Goal: Complete application form: Complete application form

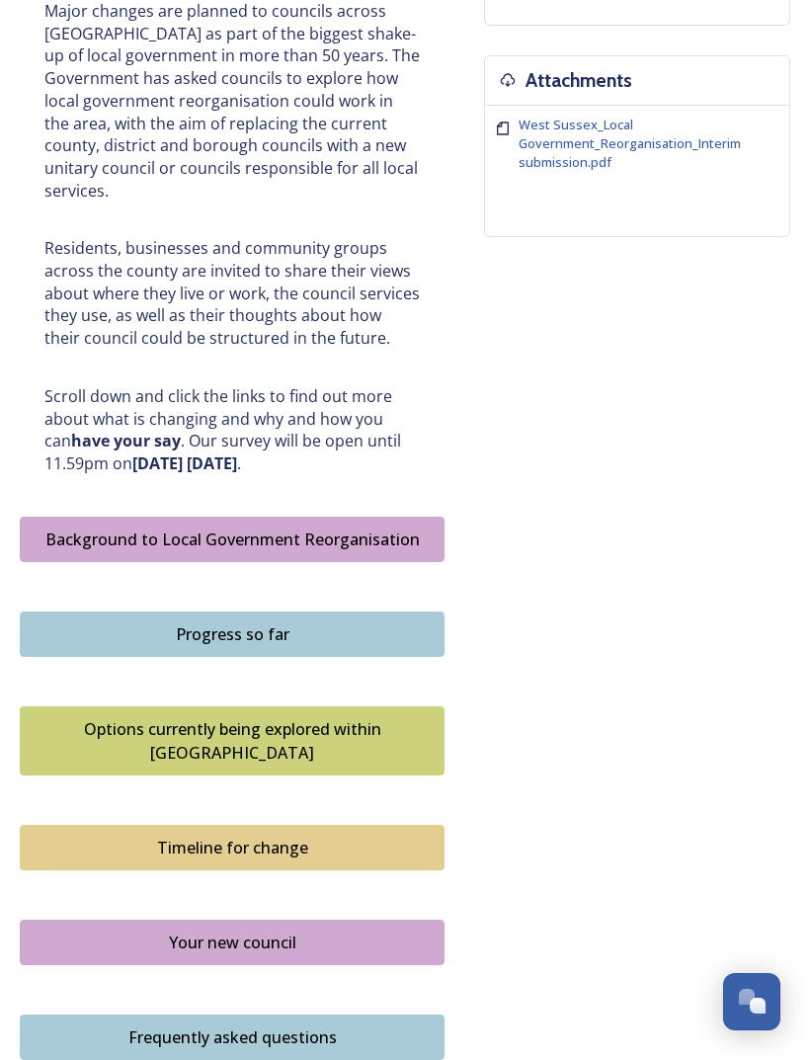
scroll to position [741, 0]
click at [342, 529] on div "Background to Local Government Reorganisation" at bounding box center [232, 541] width 403 height 24
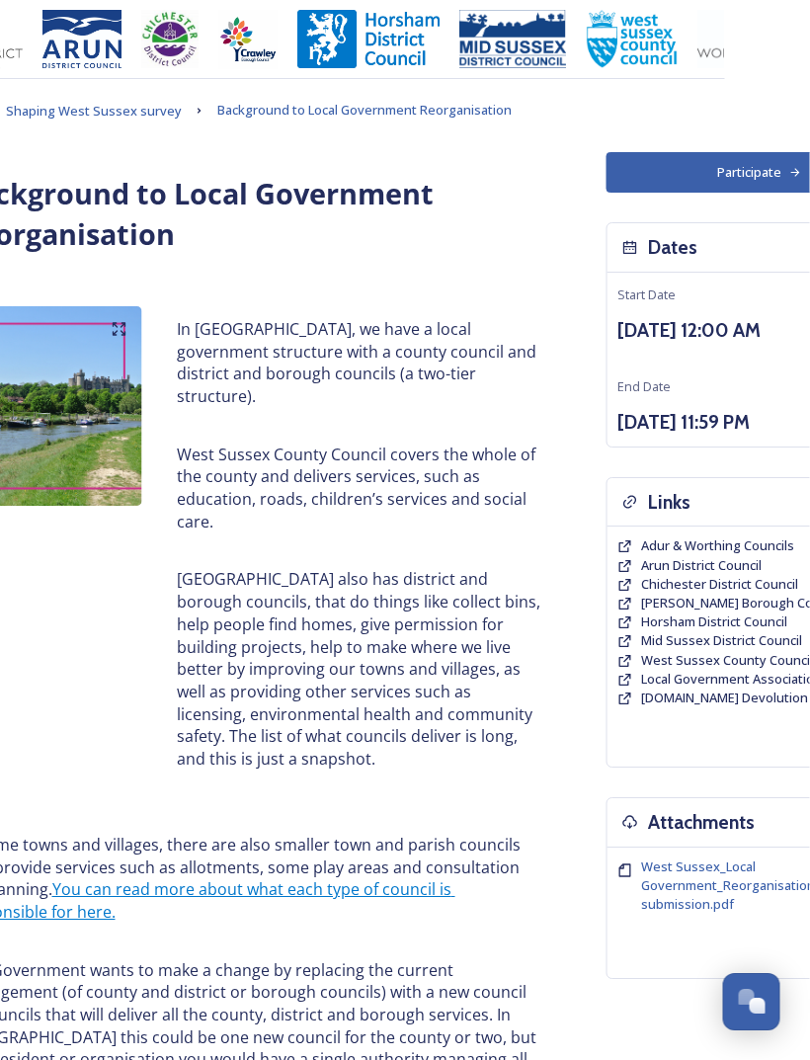
scroll to position [0, 88]
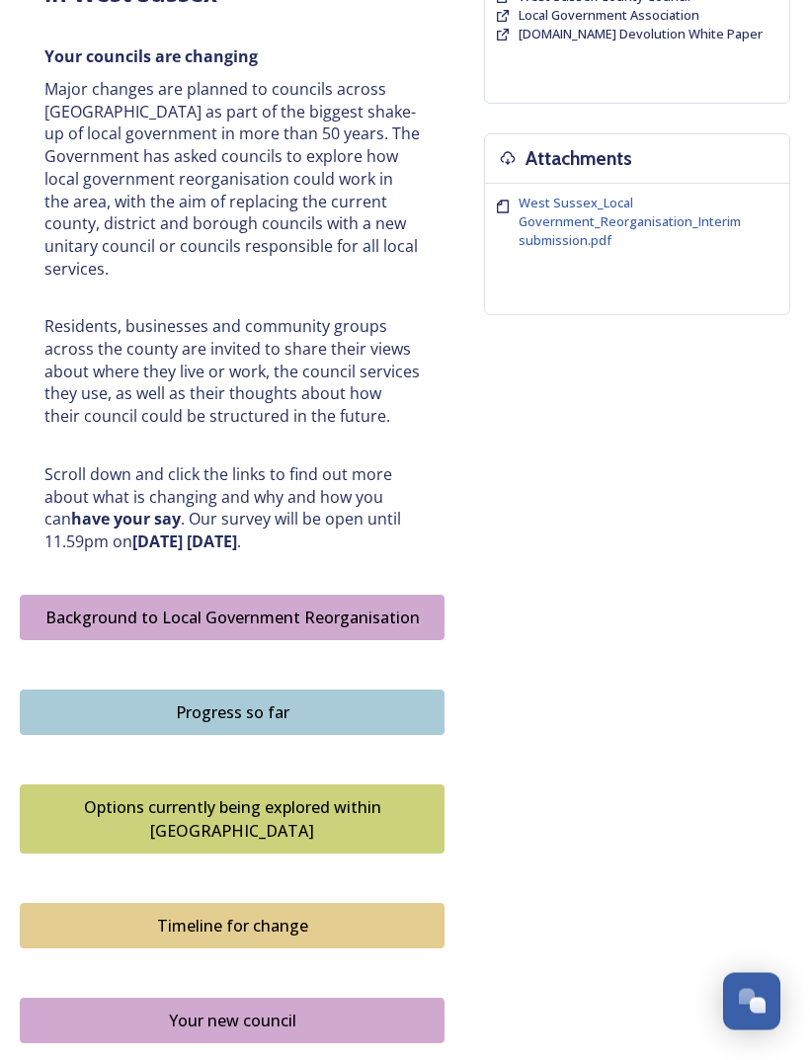
scroll to position [705, 0]
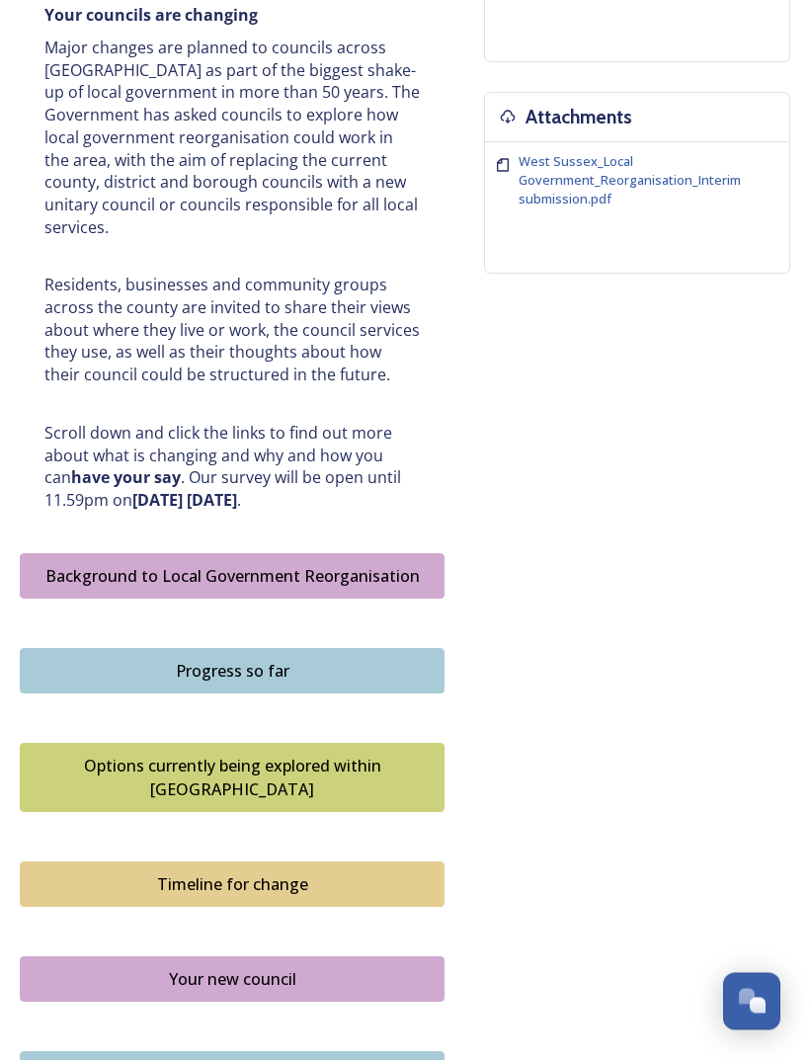
click at [289, 660] on div "Progress so far" at bounding box center [232, 672] width 403 height 24
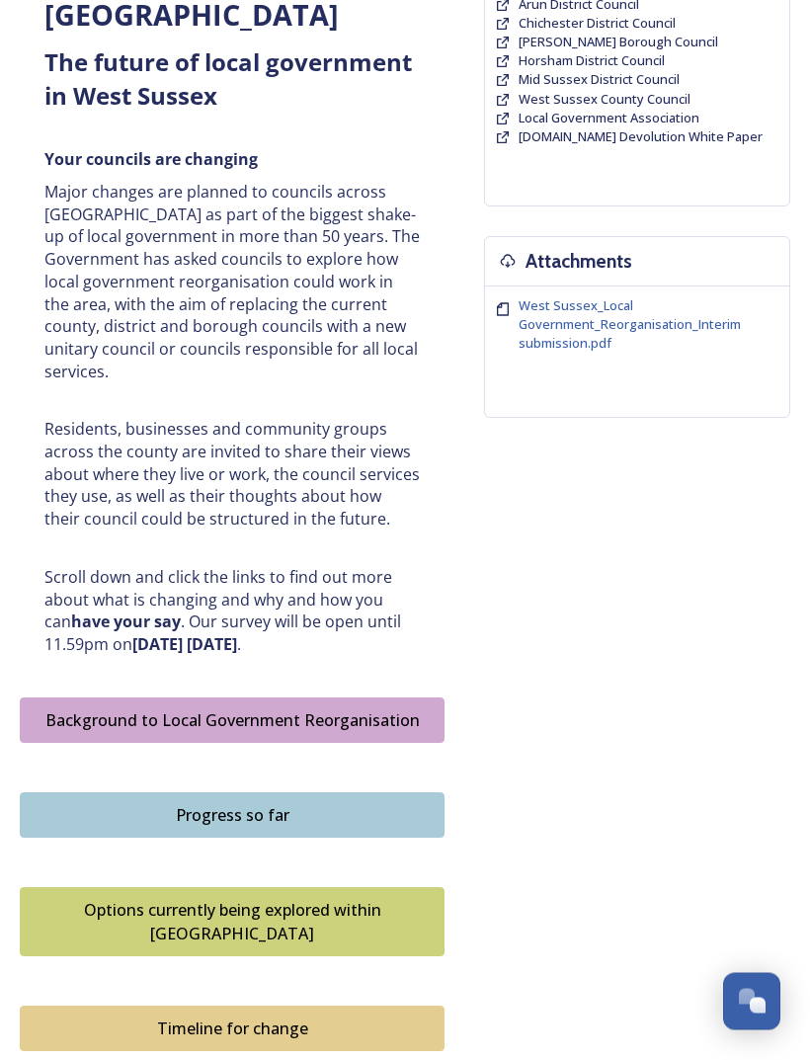
scroll to position [561, 0]
click at [284, 1017] on div "Timeline for change" at bounding box center [232, 1029] width 403 height 24
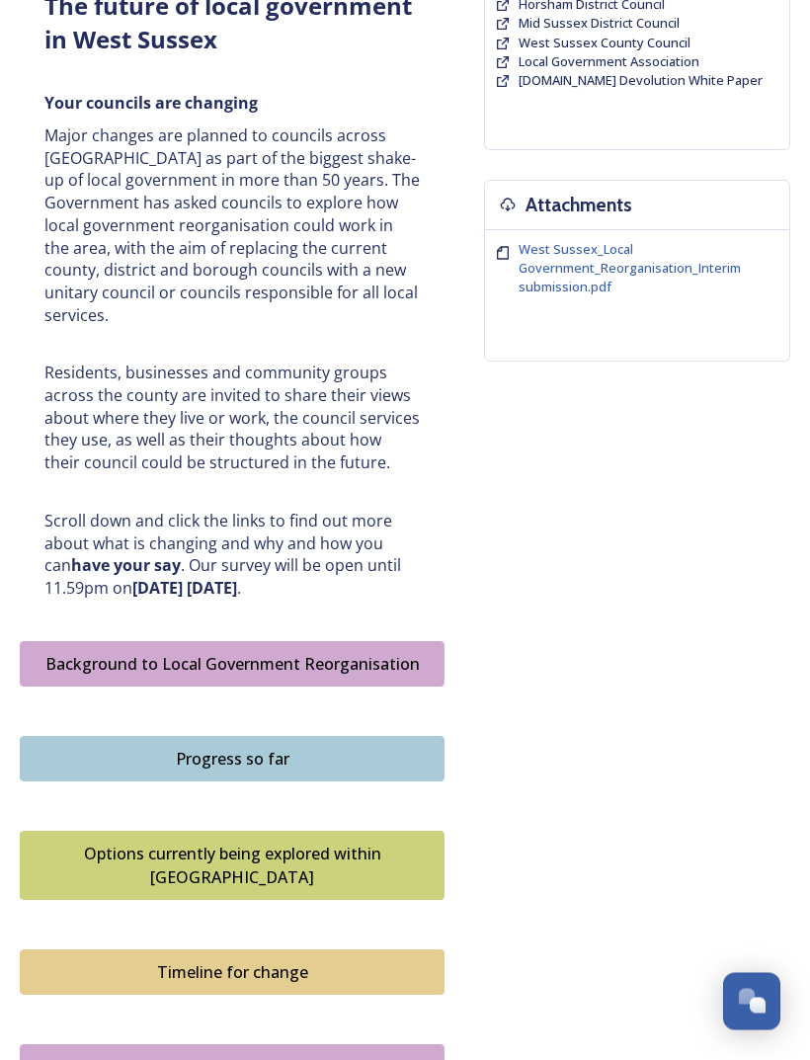
scroll to position [618, 0]
click at [326, 842] on div "Options currently being explored within [GEOGRAPHIC_DATA]" at bounding box center [232, 865] width 403 height 47
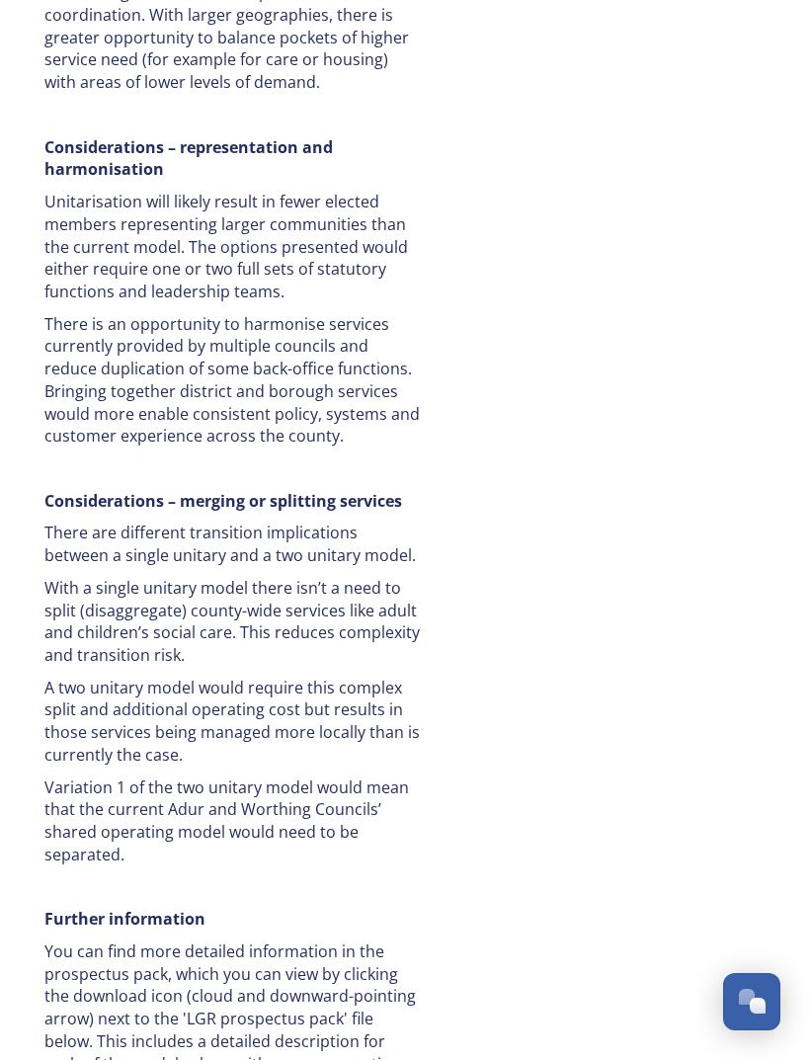
scroll to position [4102, 0]
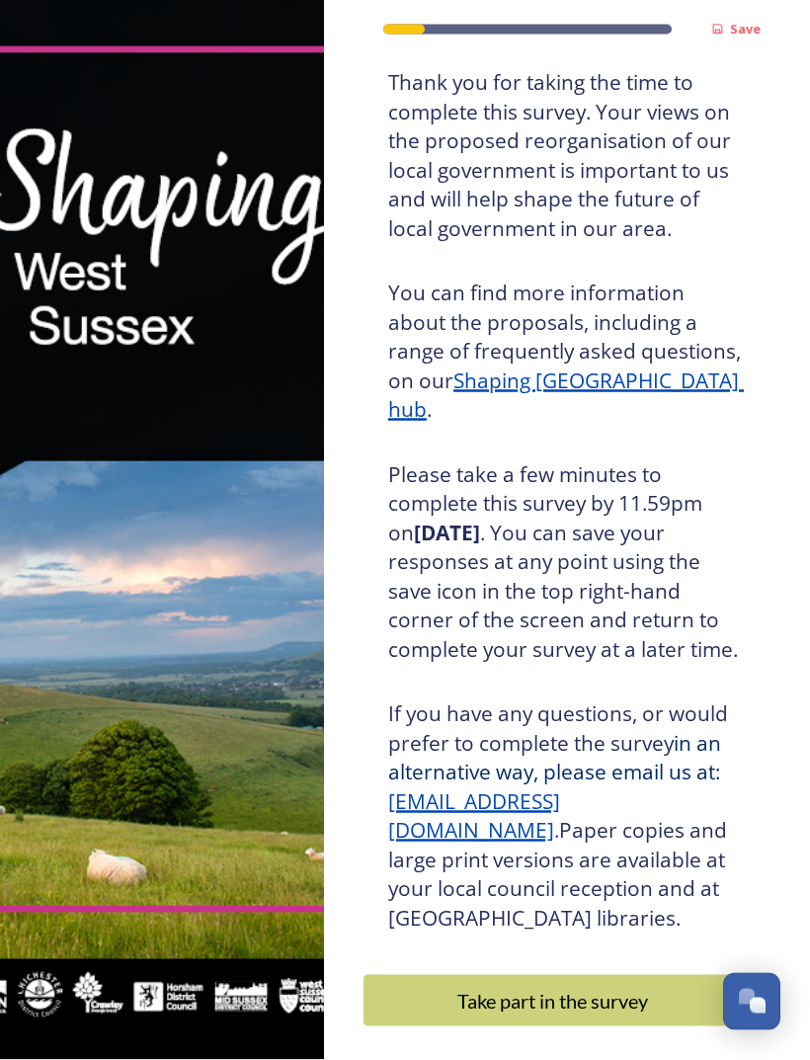
scroll to position [63, 0]
click at [585, 986] on div "Take part in the survey" at bounding box center [553, 1001] width 357 height 30
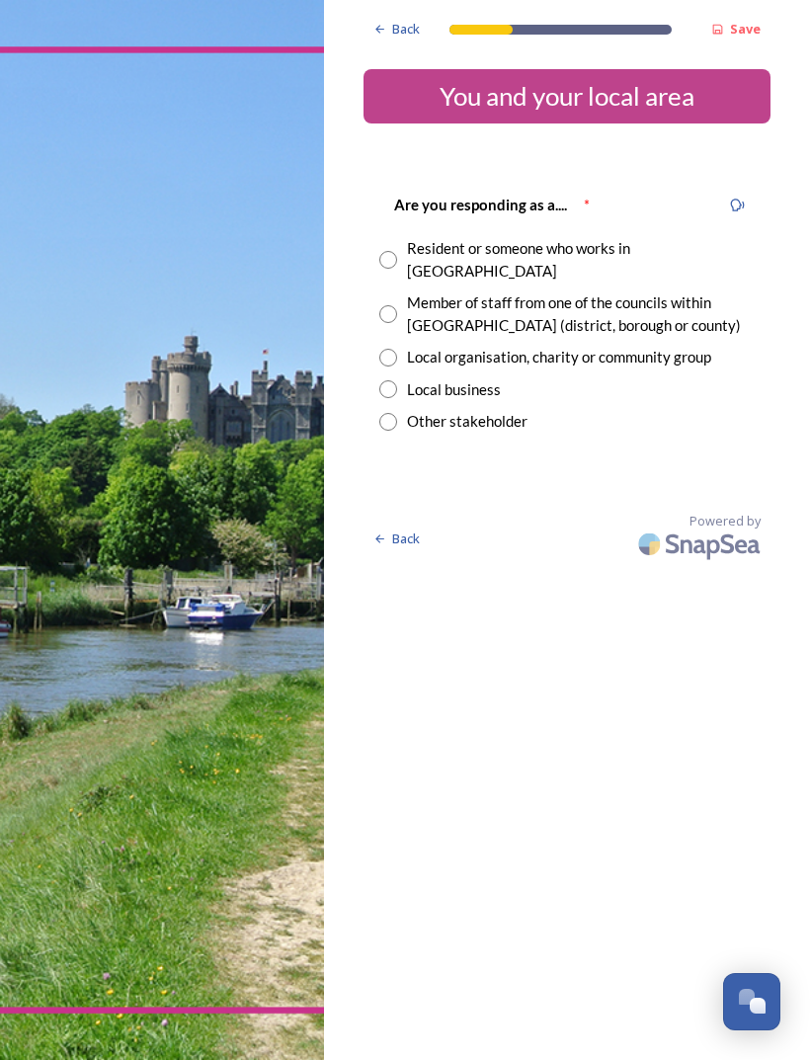
click at [395, 251] on input "radio" at bounding box center [388, 260] width 18 height 18
radio input "true"
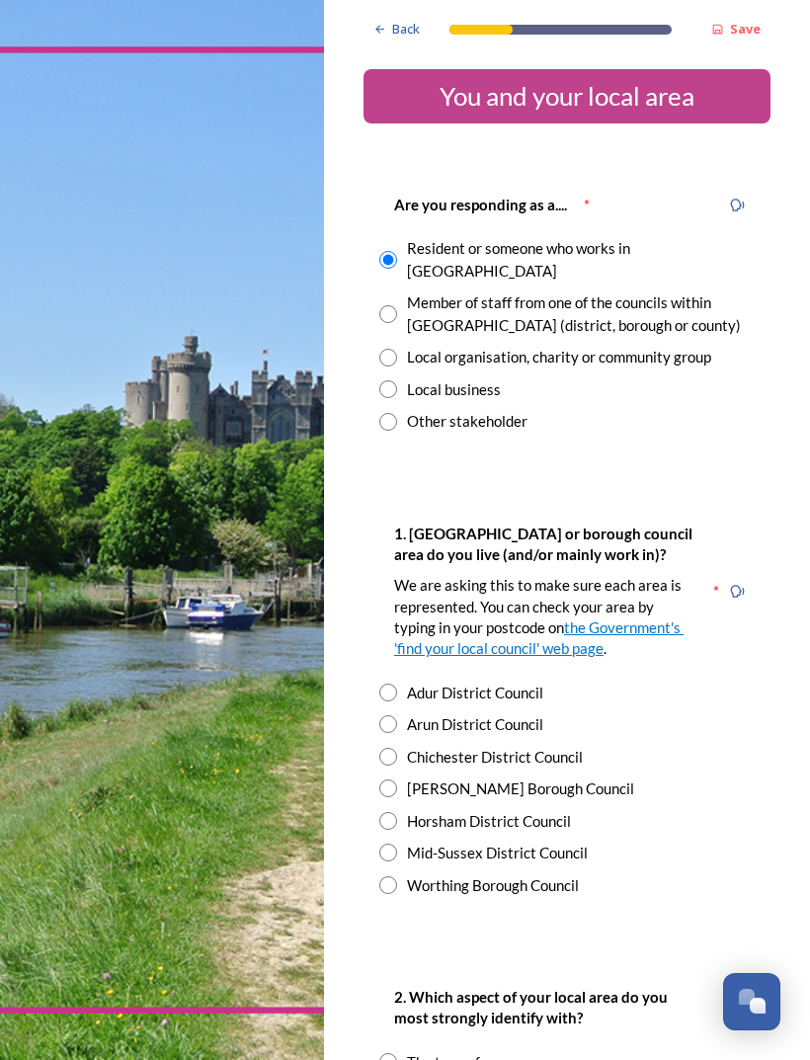
click at [402, 842] on div "Mid-Sussex District Council" at bounding box center [566, 853] width 375 height 23
radio input "true"
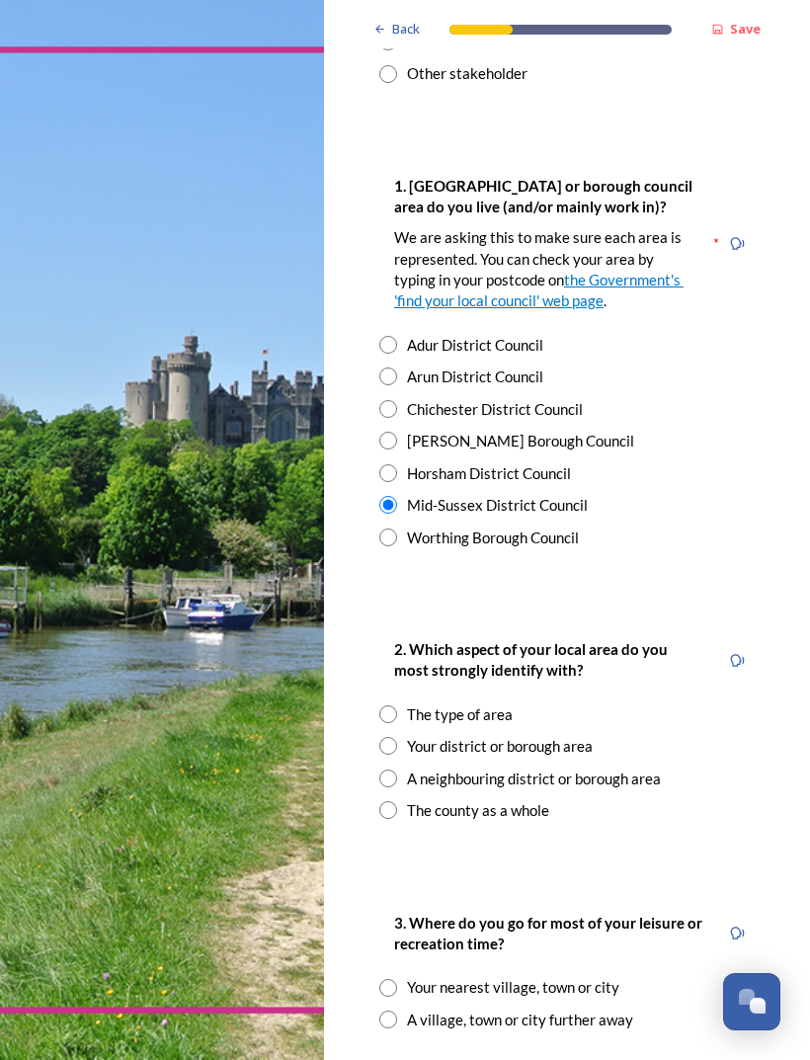
scroll to position [351, 0]
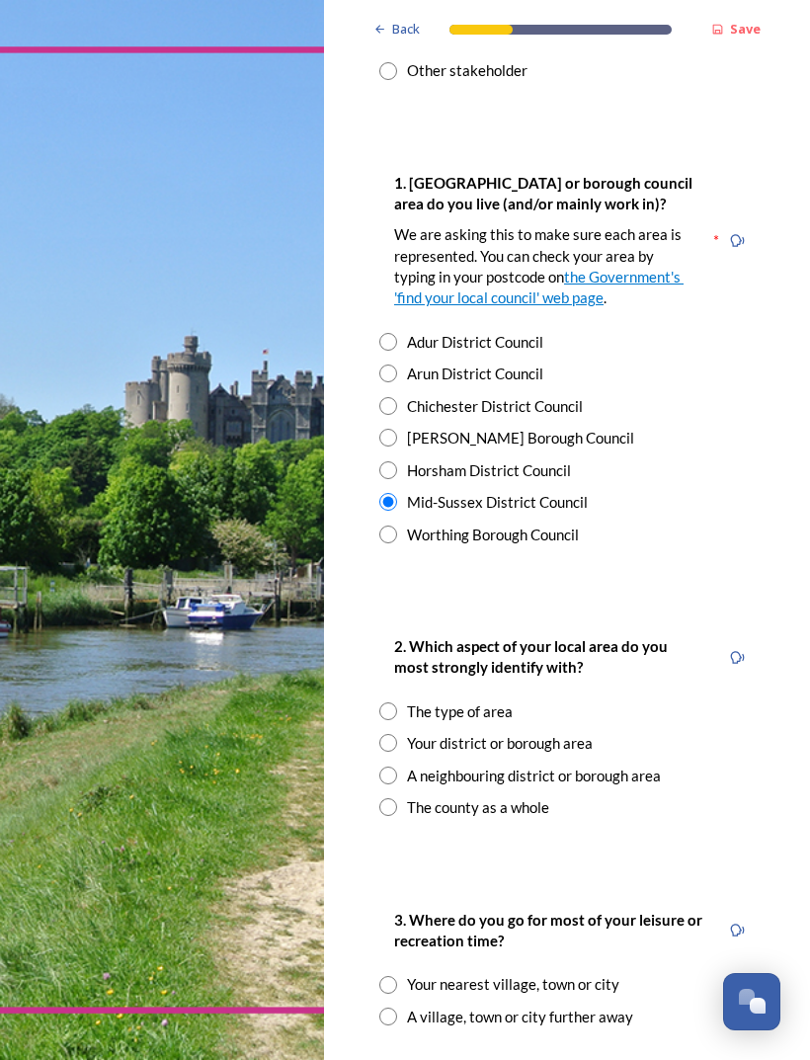
click at [395, 734] on input "radio" at bounding box center [388, 743] width 18 height 18
radio input "true"
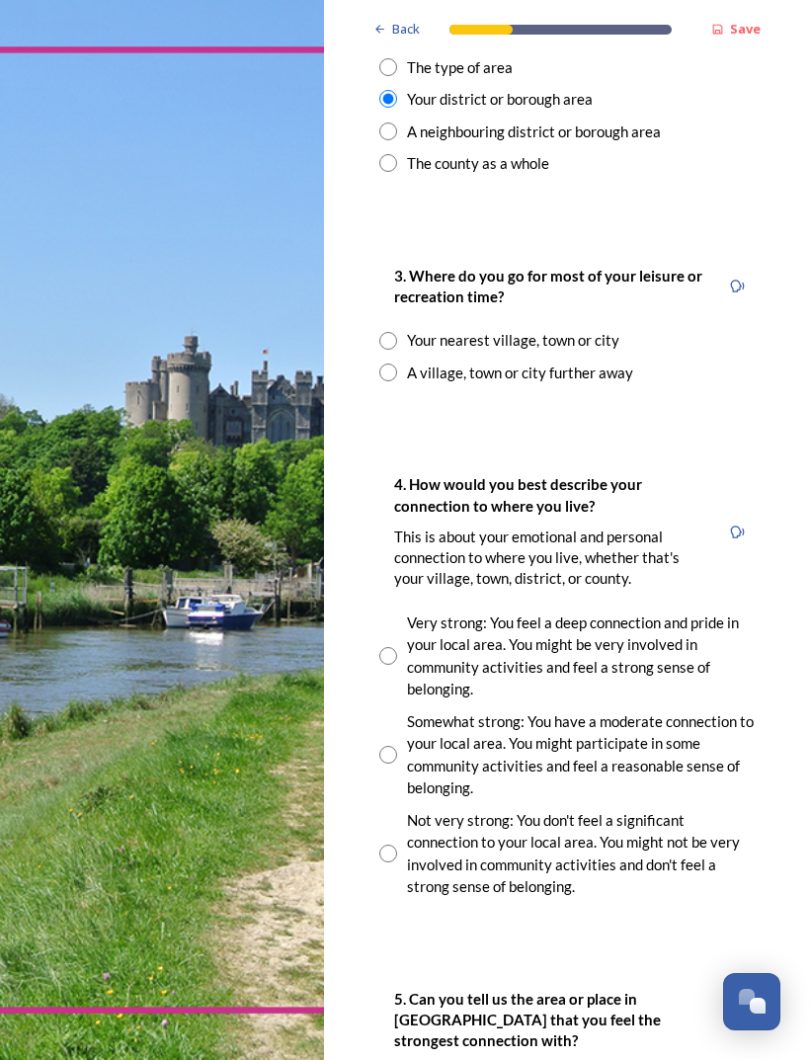
scroll to position [995, 0]
click at [389, 746] on input "radio" at bounding box center [388, 755] width 18 height 18
radio input "true"
click at [392, 332] on input "radio" at bounding box center [388, 341] width 18 height 18
radio input "true"
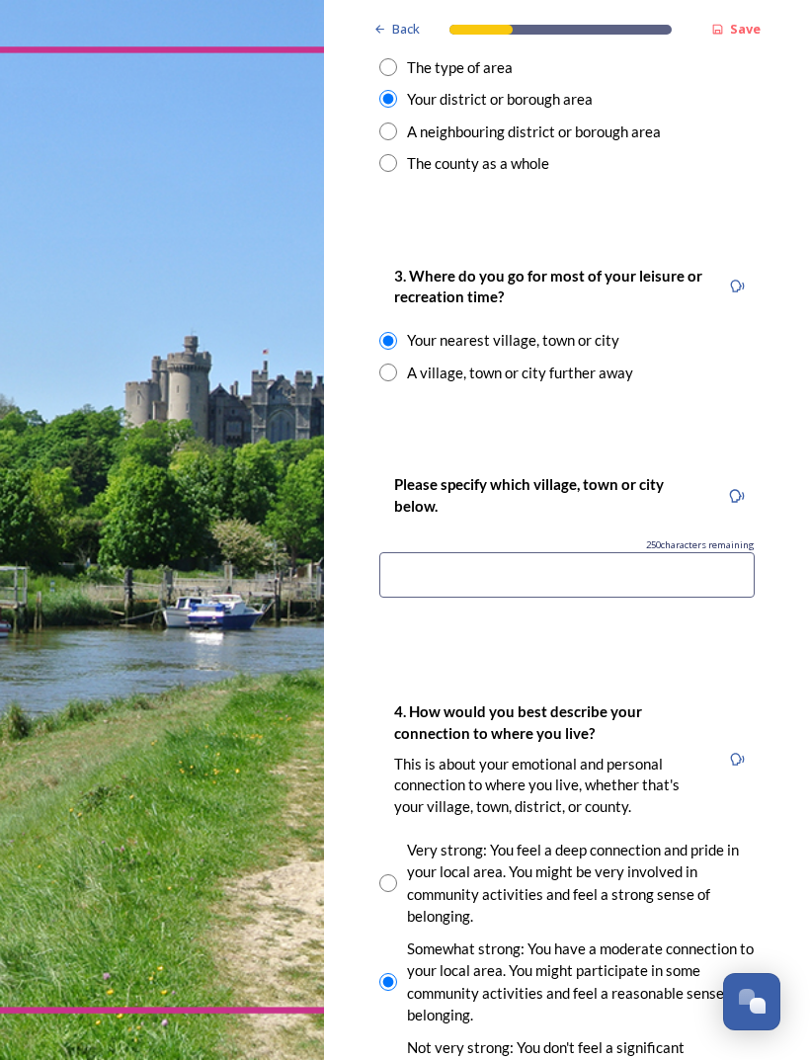
click at [414, 552] on input at bounding box center [566, 574] width 375 height 45
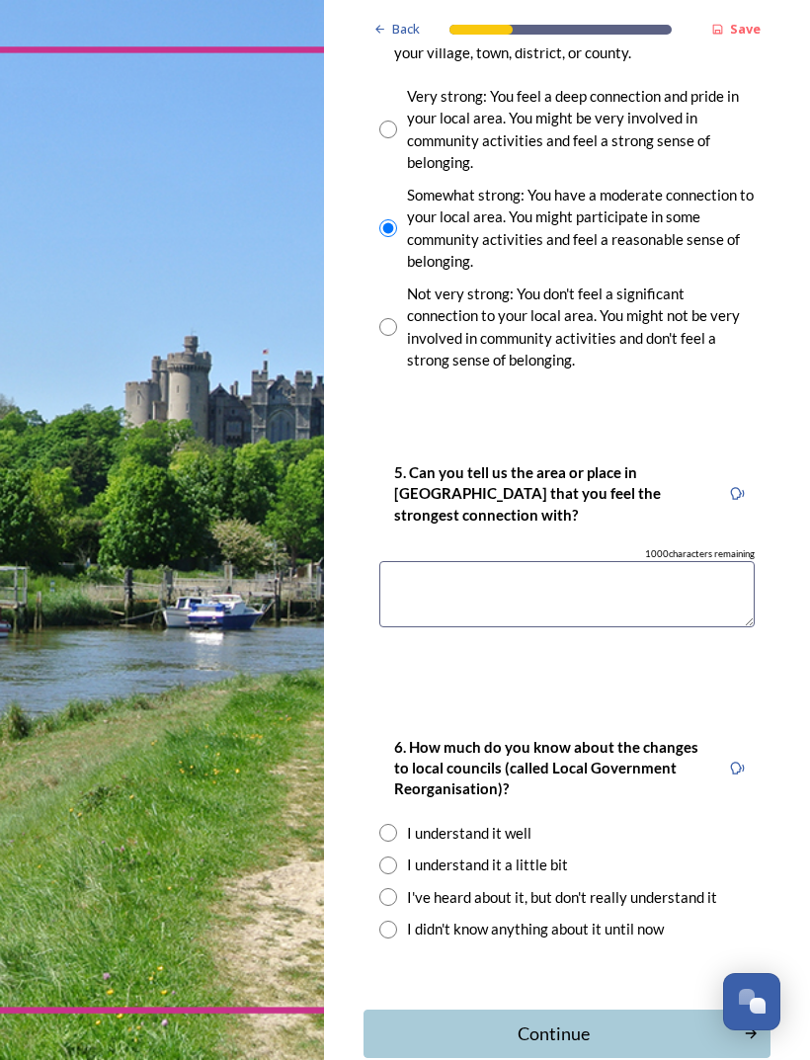
scroll to position [1748, 0]
type input "East Grinstead"
click at [416, 562] on textarea at bounding box center [566, 595] width 375 height 66
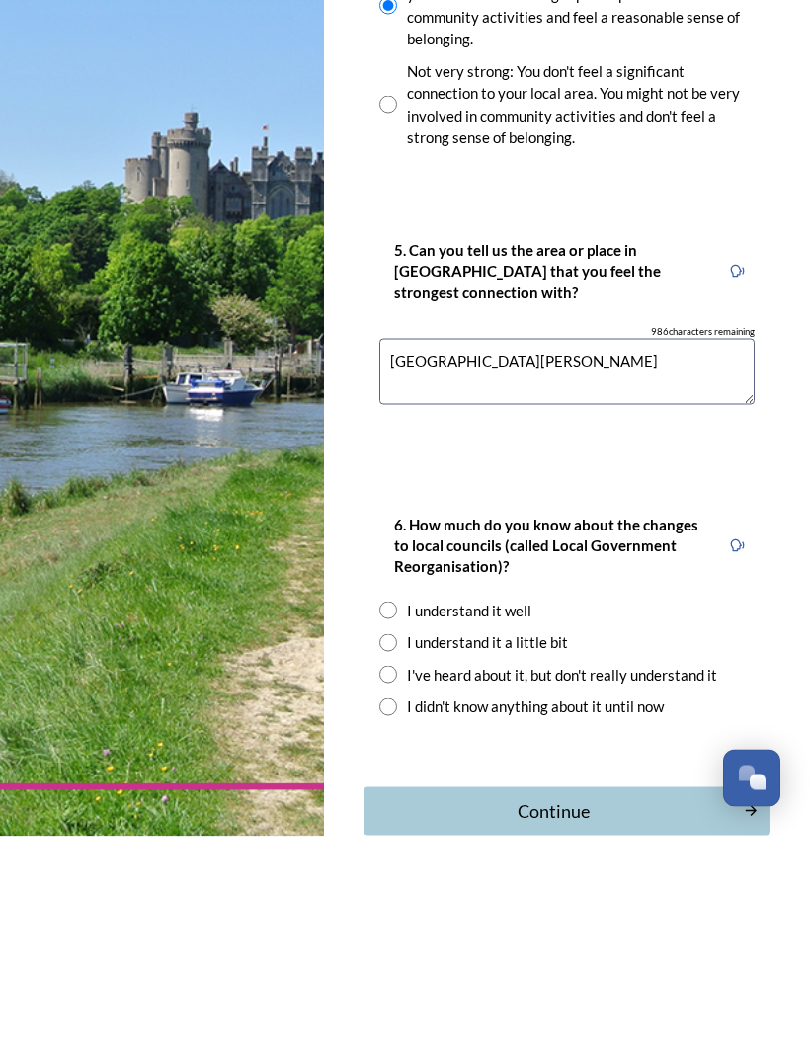
type textarea "East Grinstead"
click at [394, 922] on input "radio" at bounding box center [388, 931] width 18 height 18
radio input "true"
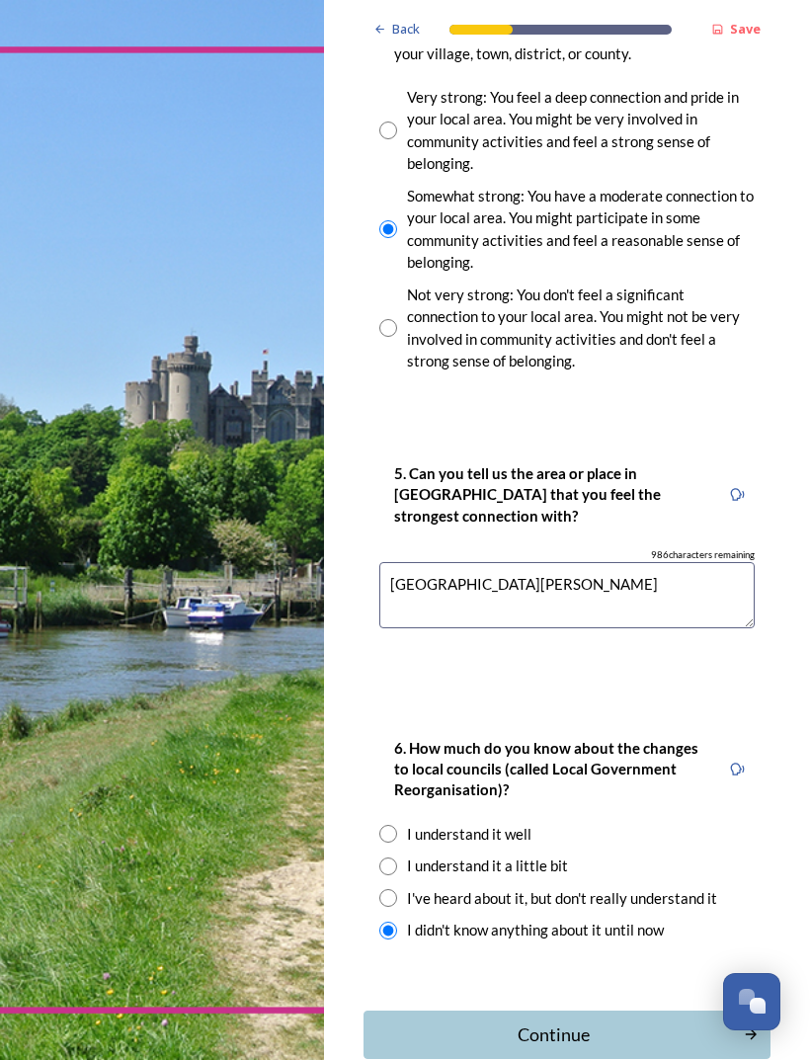
click at [566, 1022] on div "Continue" at bounding box center [554, 1035] width 359 height 27
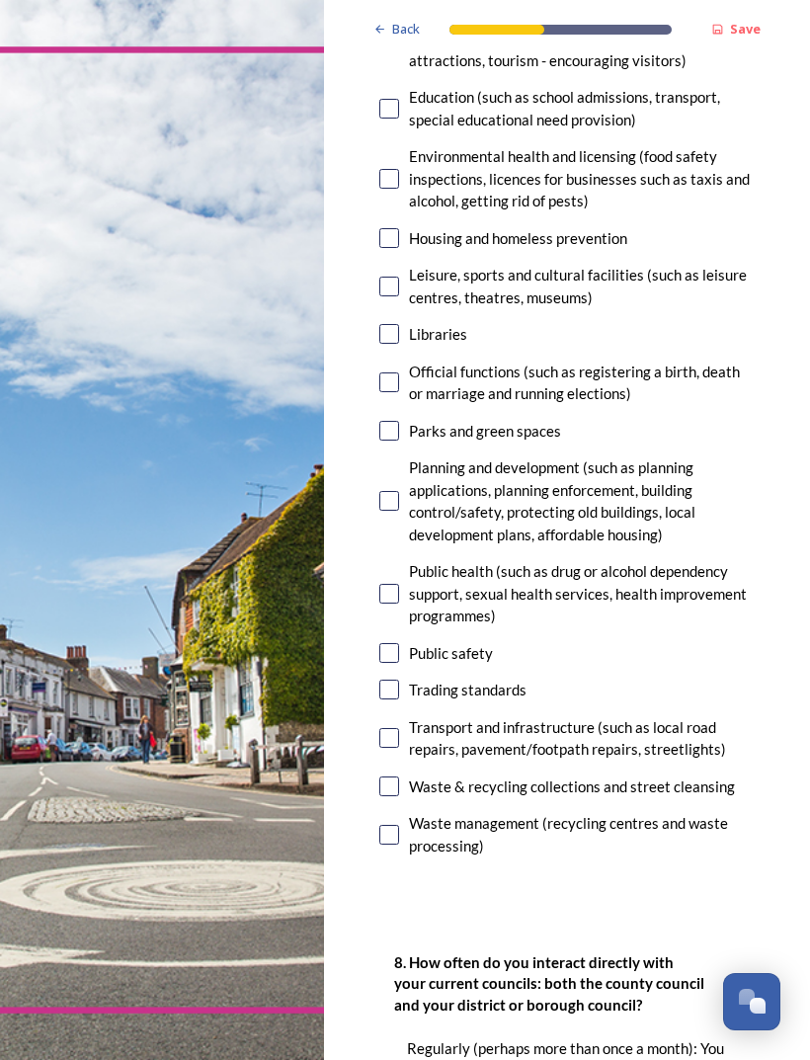
scroll to position [578, 0]
click at [397, 727] on input "checkbox" at bounding box center [389, 737] width 20 height 20
checkbox input "true"
click at [396, 276] on input "checkbox" at bounding box center [389, 286] width 20 height 20
checkbox input "true"
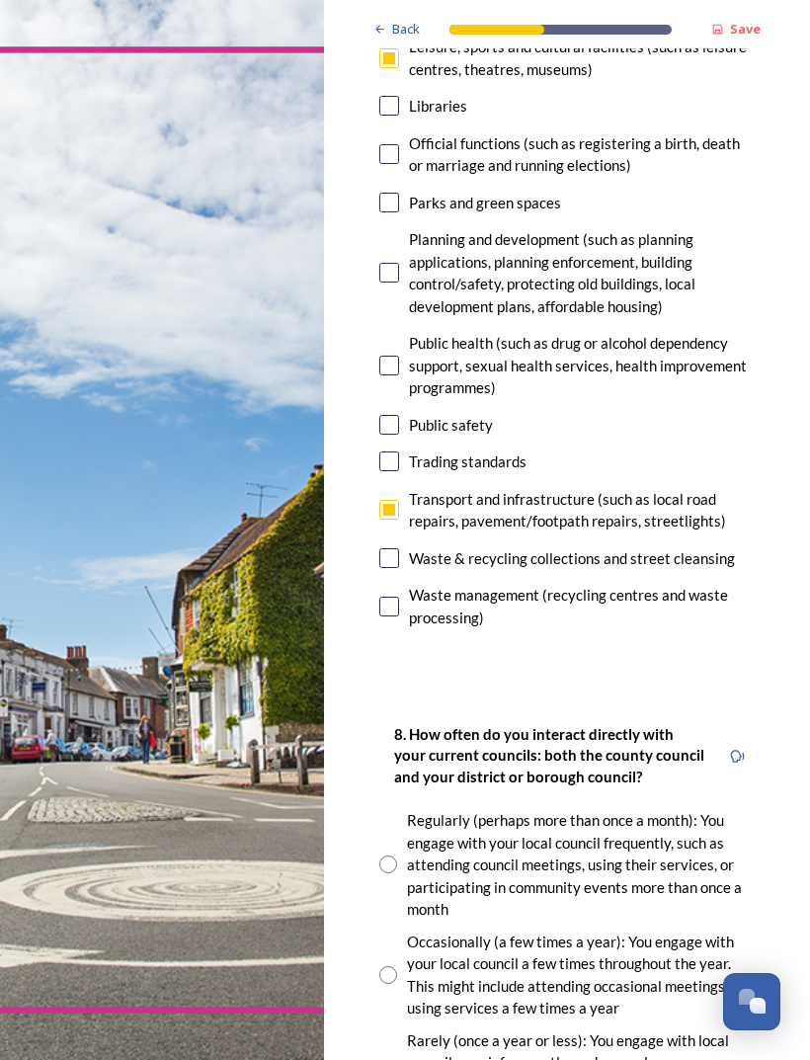
scroll to position [805, 0]
click at [397, 548] on input "checkbox" at bounding box center [389, 558] width 20 height 20
checkbox input "true"
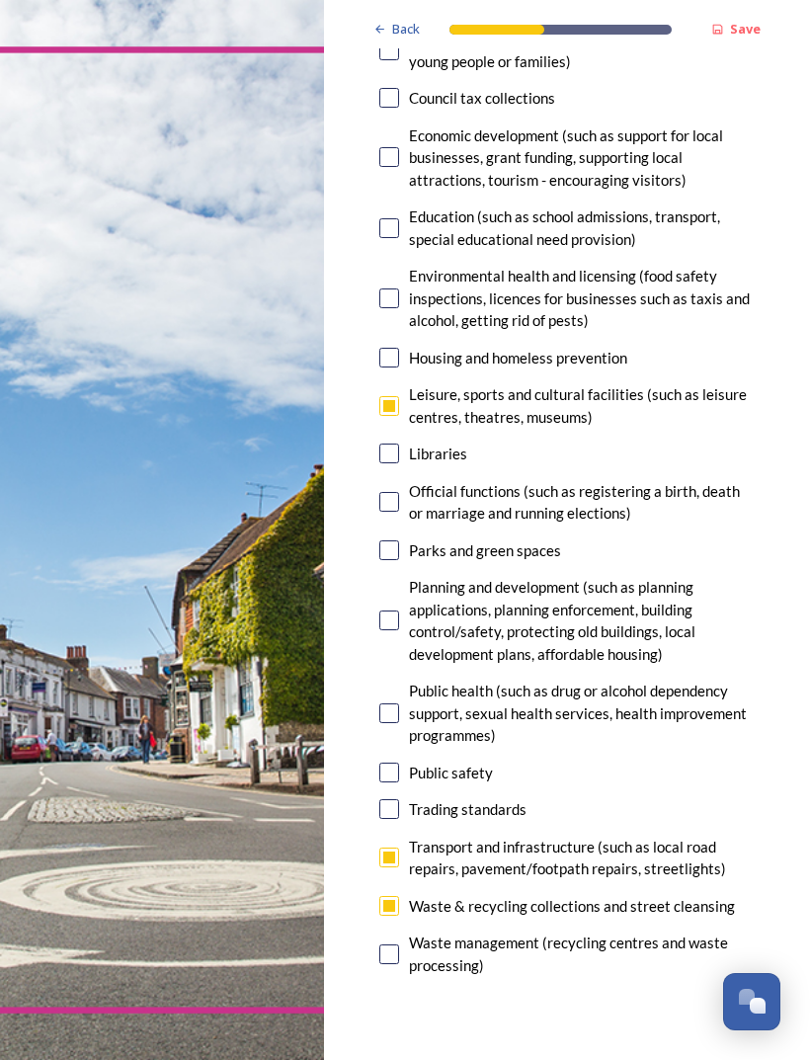
scroll to position [459, 0]
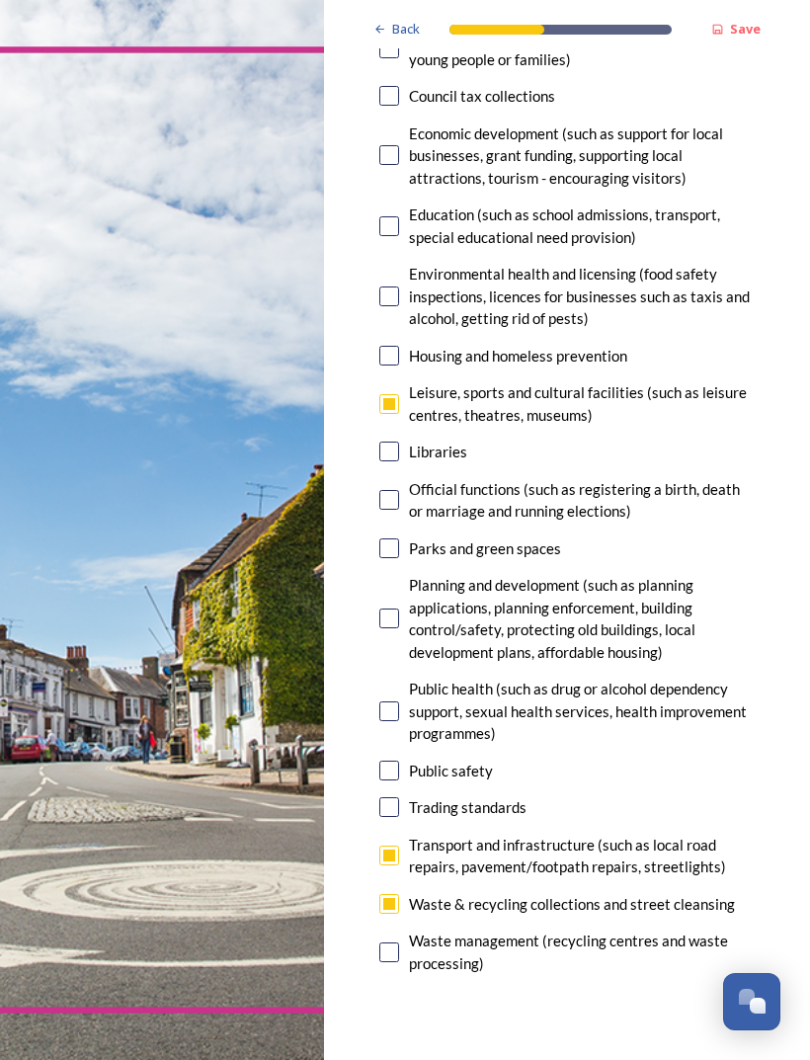
click at [398, 943] on input "checkbox" at bounding box center [389, 953] width 20 height 20
checkbox input "true"
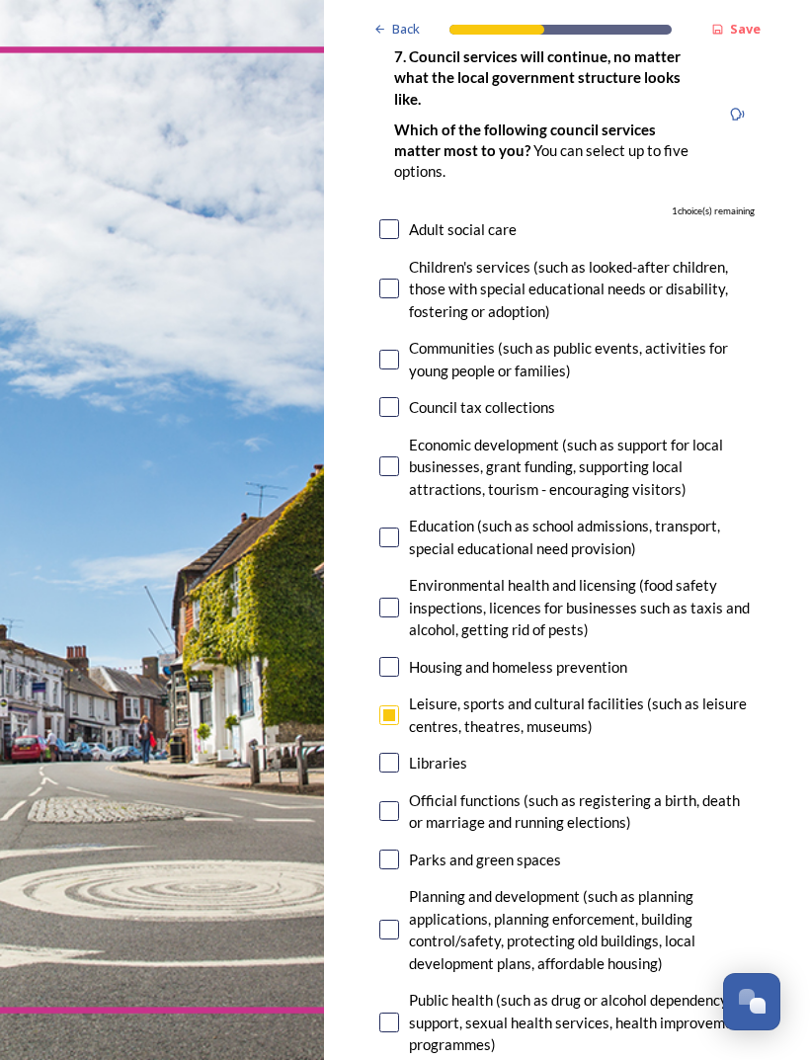
scroll to position [145, 0]
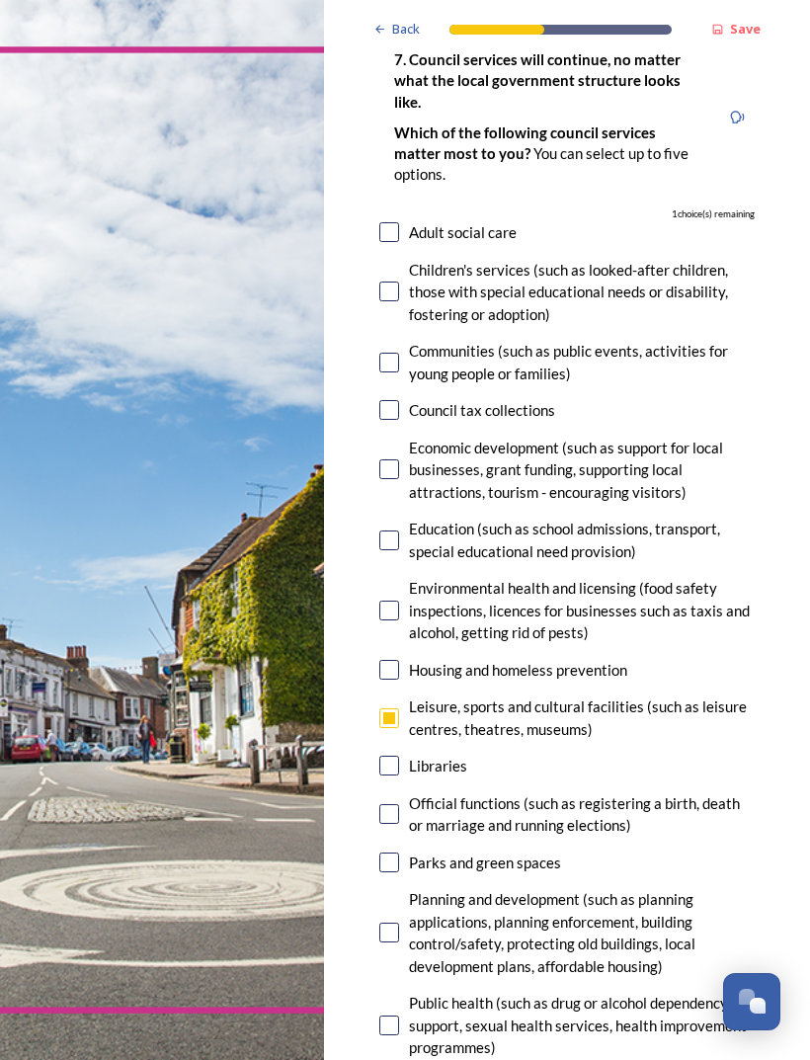
click at [396, 353] on input "checkbox" at bounding box center [389, 363] width 20 height 20
checkbox input "true"
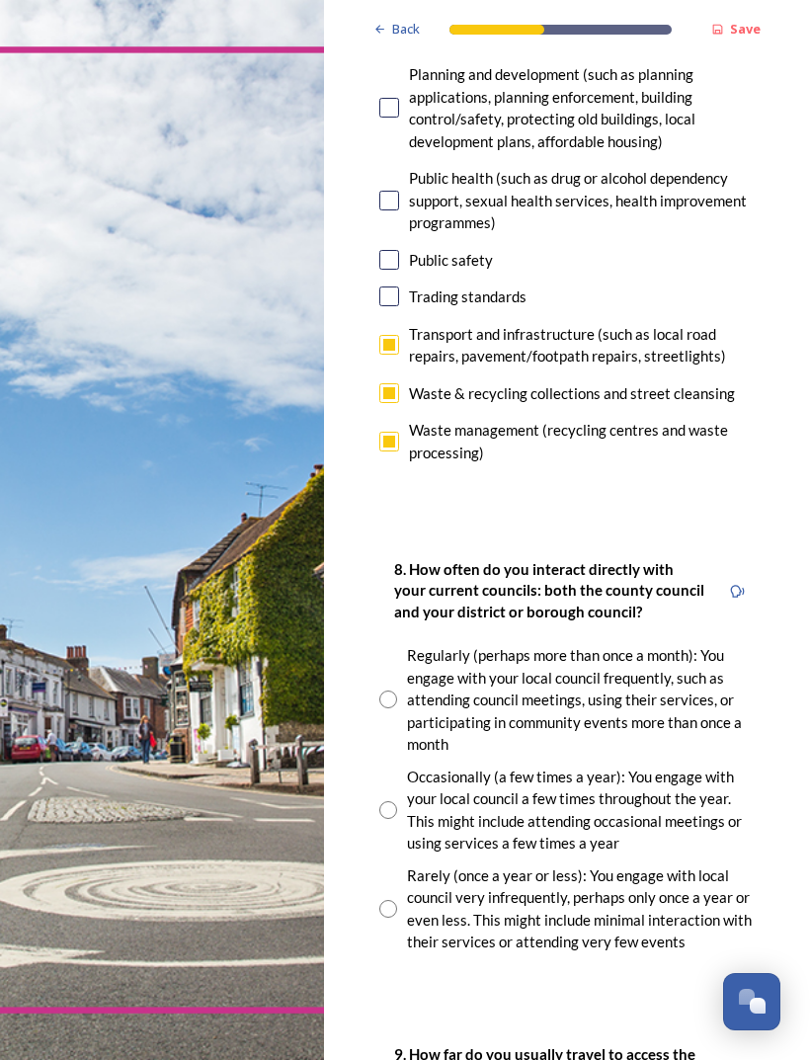
scroll to position [970, 0]
click at [394, 801] on input "radio" at bounding box center [388, 810] width 18 height 18
radio input "true"
click at [396, 691] on input "radio" at bounding box center [388, 700] width 18 height 18
click at [401, 766] on div "Occasionally (a few times a year): You engage with your local council a few tim…" at bounding box center [566, 810] width 375 height 89
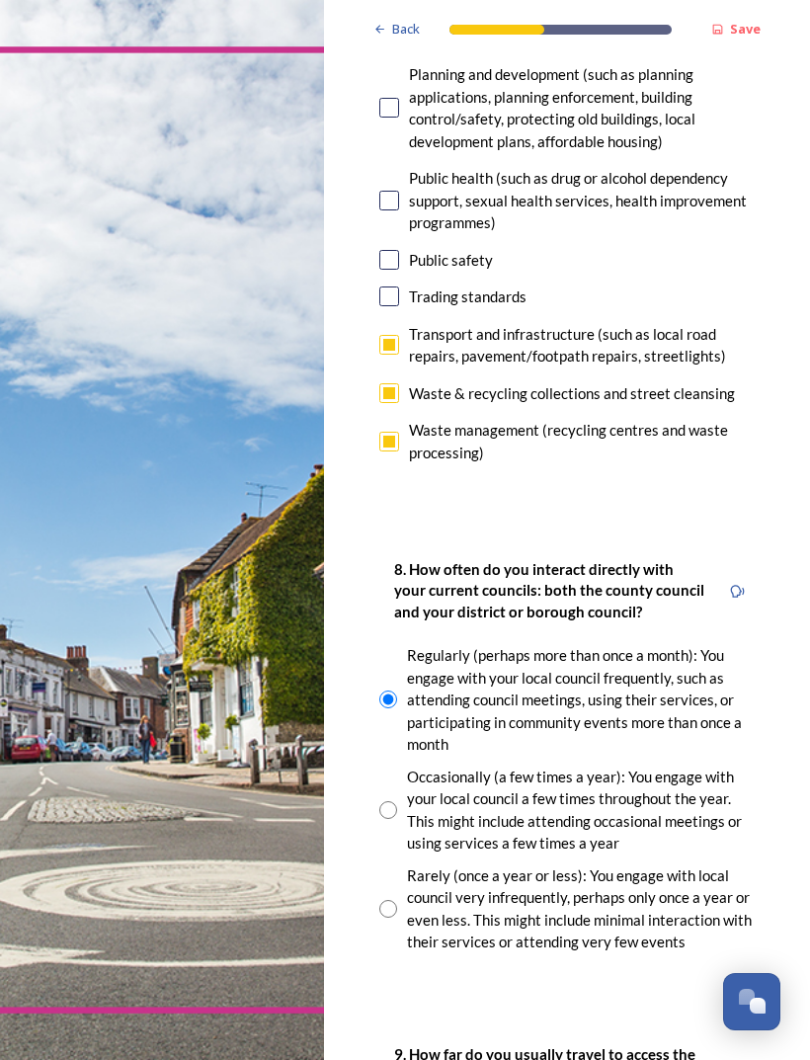
radio input "false"
radio input "true"
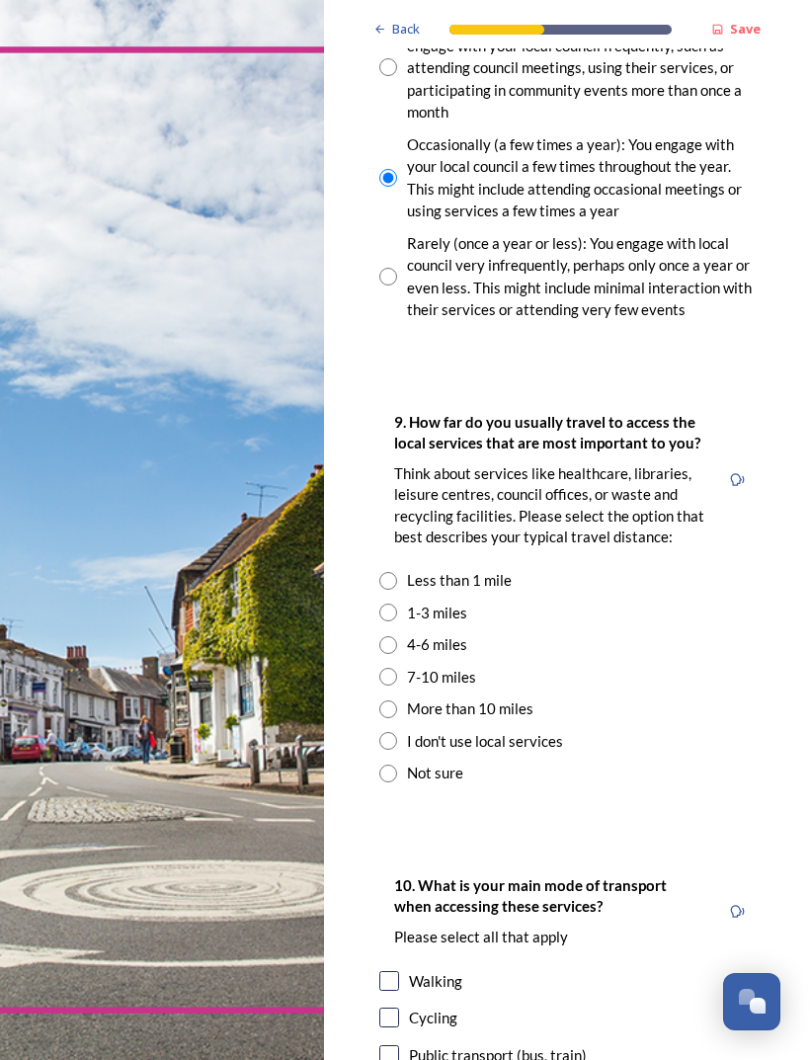
scroll to position [1603, 0]
click at [396, 604] on input "radio" at bounding box center [388, 613] width 18 height 18
radio input "true"
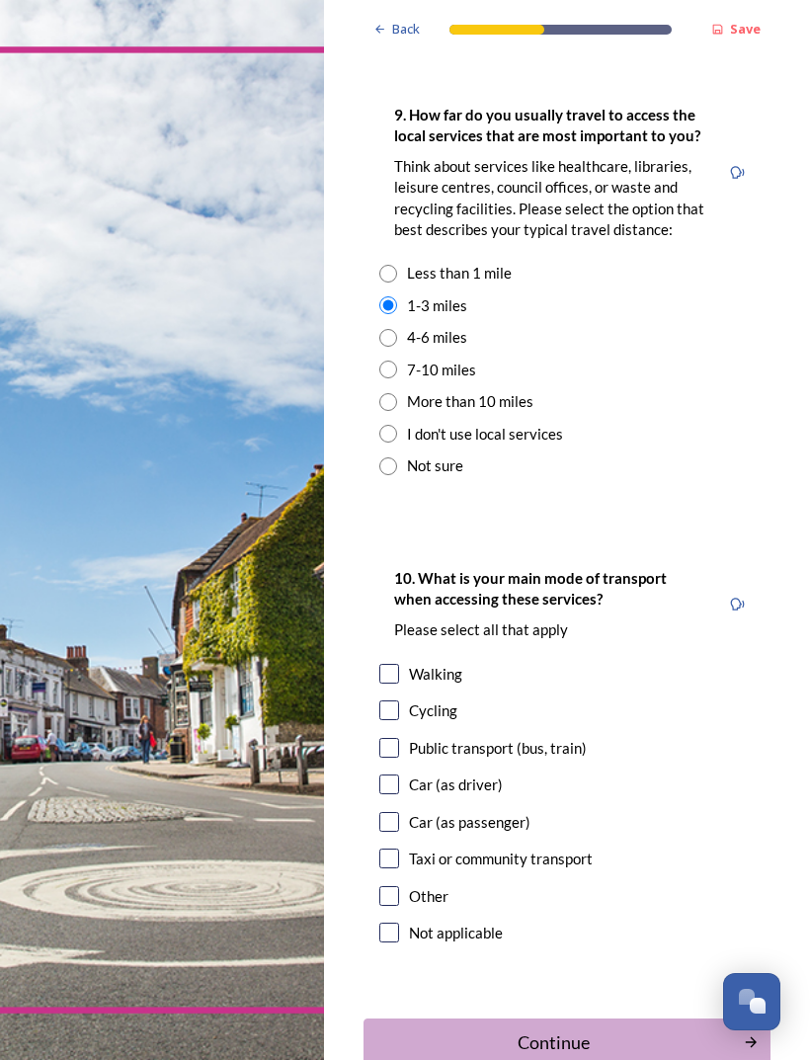
scroll to position [1909, 0]
click at [396, 665] on input "checkbox" at bounding box center [389, 675] width 20 height 20
checkbox input "true"
click at [398, 776] on input "checkbox" at bounding box center [389, 786] width 20 height 20
checkbox input "true"
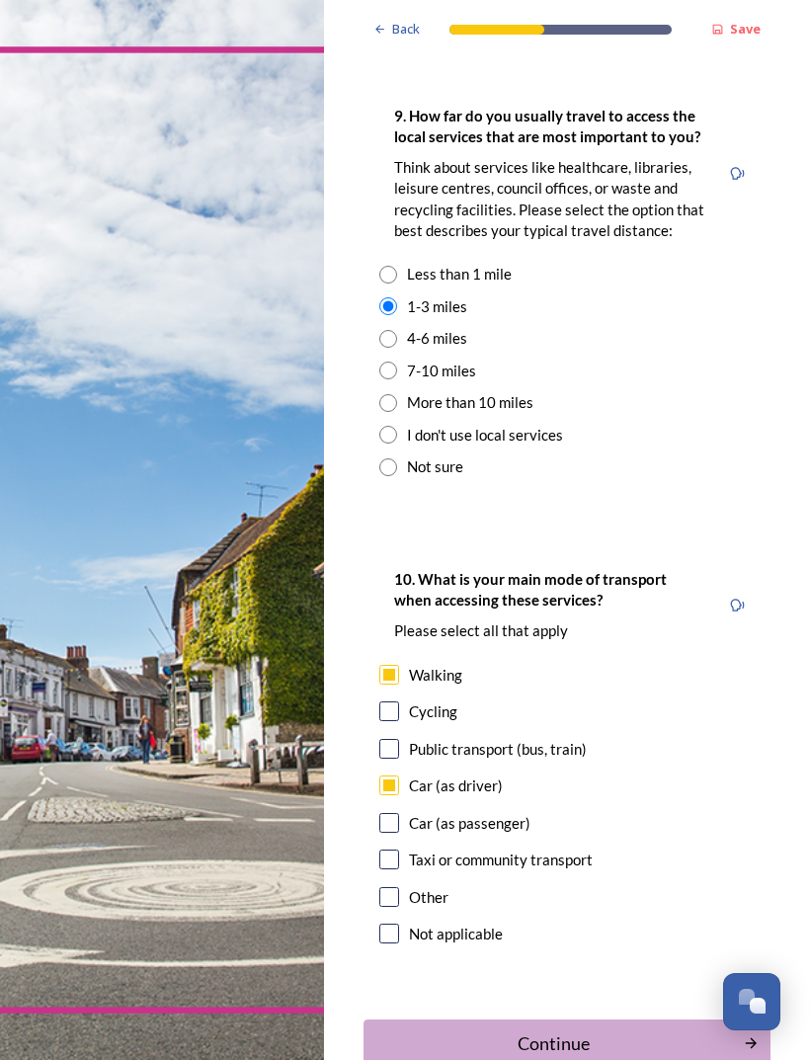
click at [396, 813] on input "checkbox" at bounding box center [389, 823] width 20 height 20
checkbox input "true"
click at [412, 738] on div "Public transport (bus, train)" at bounding box center [498, 749] width 178 height 23
checkbox input "true"
click at [553, 1031] on div "Continue" at bounding box center [554, 1044] width 359 height 27
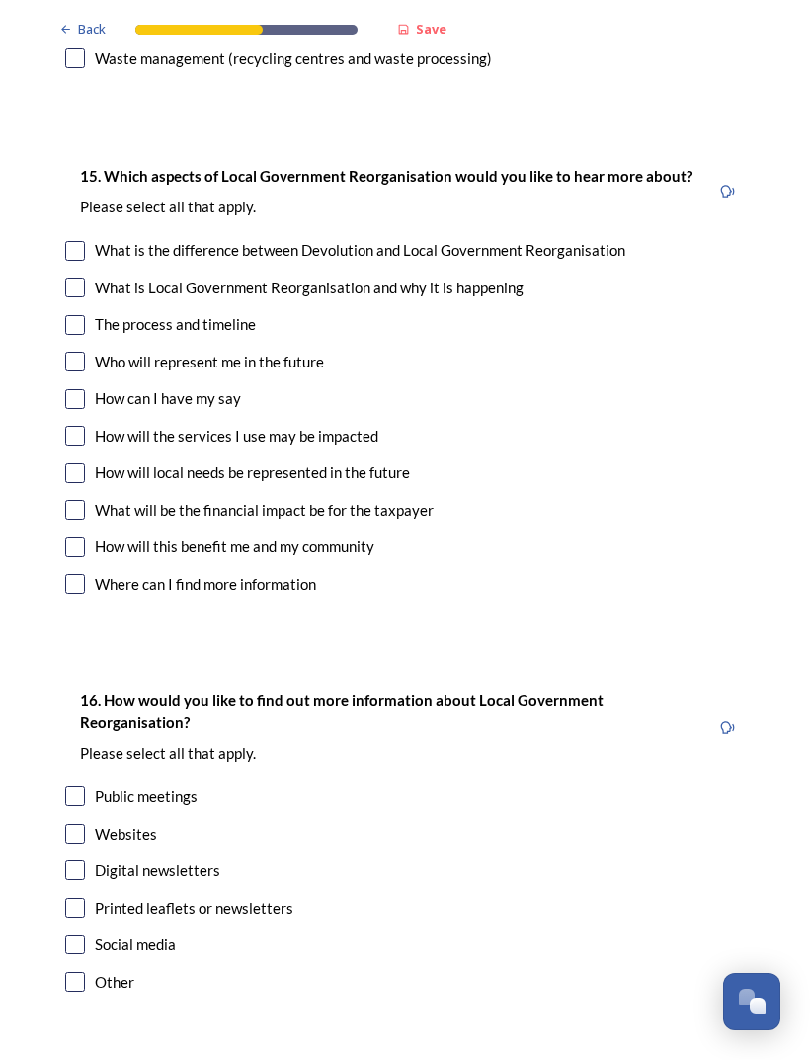
scroll to position [4939, 0]
click at [84, 825] on input "checkbox" at bounding box center [75, 835] width 20 height 20
checkbox input "true"
click at [83, 899] on input "checkbox" at bounding box center [75, 909] width 20 height 20
checkbox input "true"
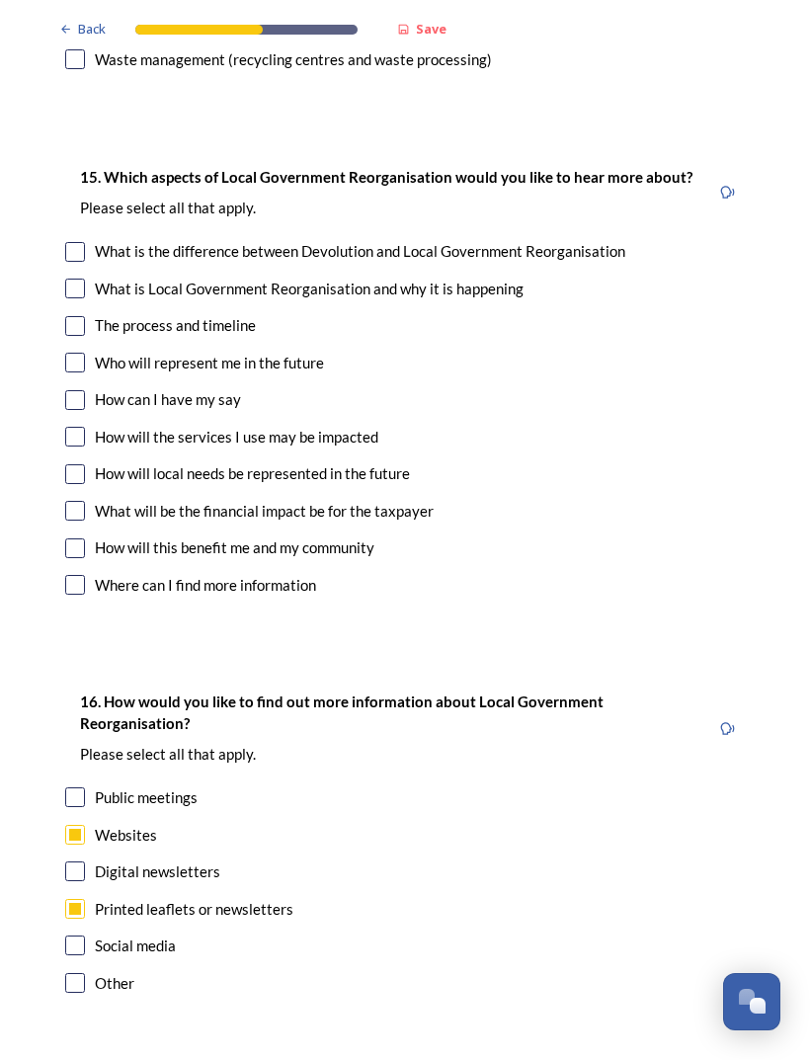
click at [95, 935] on div "Social media" at bounding box center [135, 946] width 81 height 23
checkbox input "true"
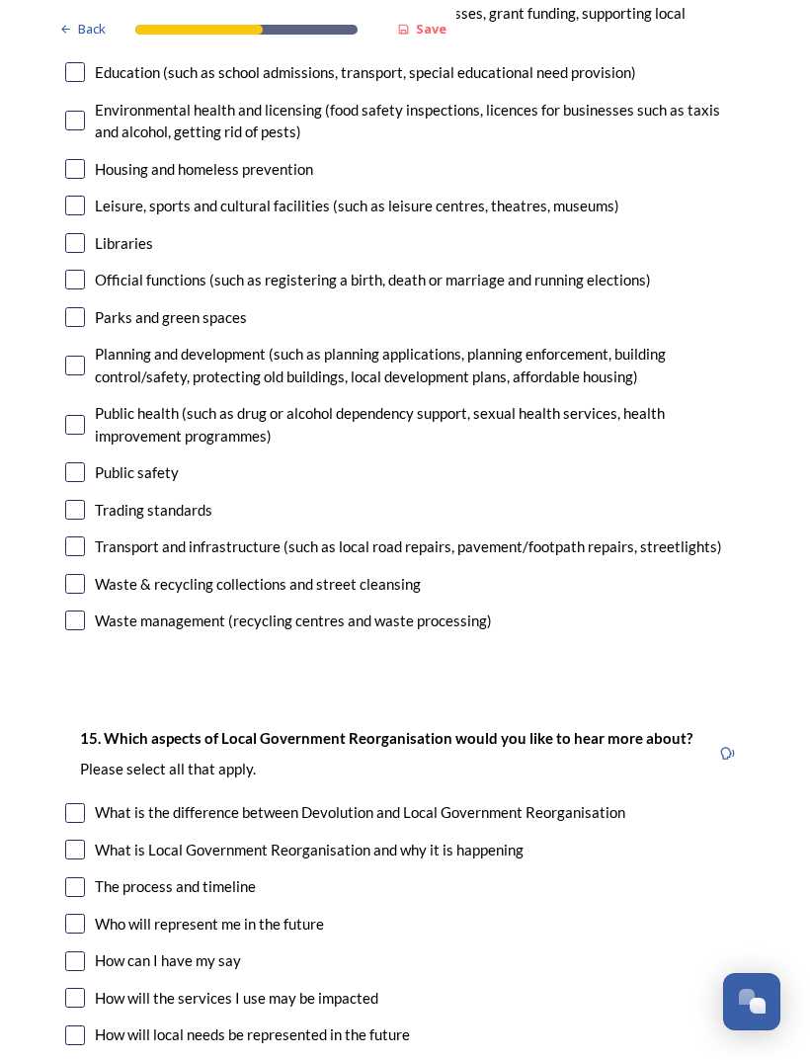
scroll to position [4376, 0]
click at [84, 841] on input "checkbox" at bounding box center [75, 851] width 20 height 20
checkbox input "true"
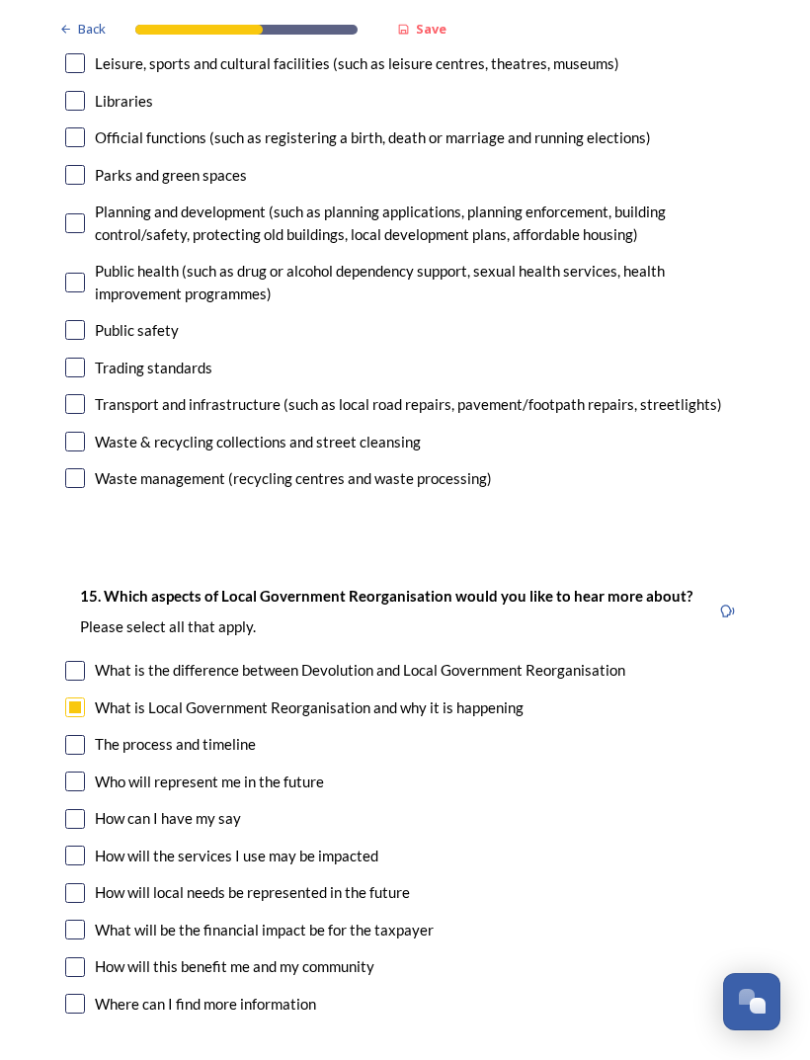
scroll to position [4520, 0]
click at [78, 735] on input "checkbox" at bounding box center [75, 745] width 20 height 20
checkbox input "true"
click at [82, 883] on input "checkbox" at bounding box center [75, 893] width 20 height 20
checkbox input "true"
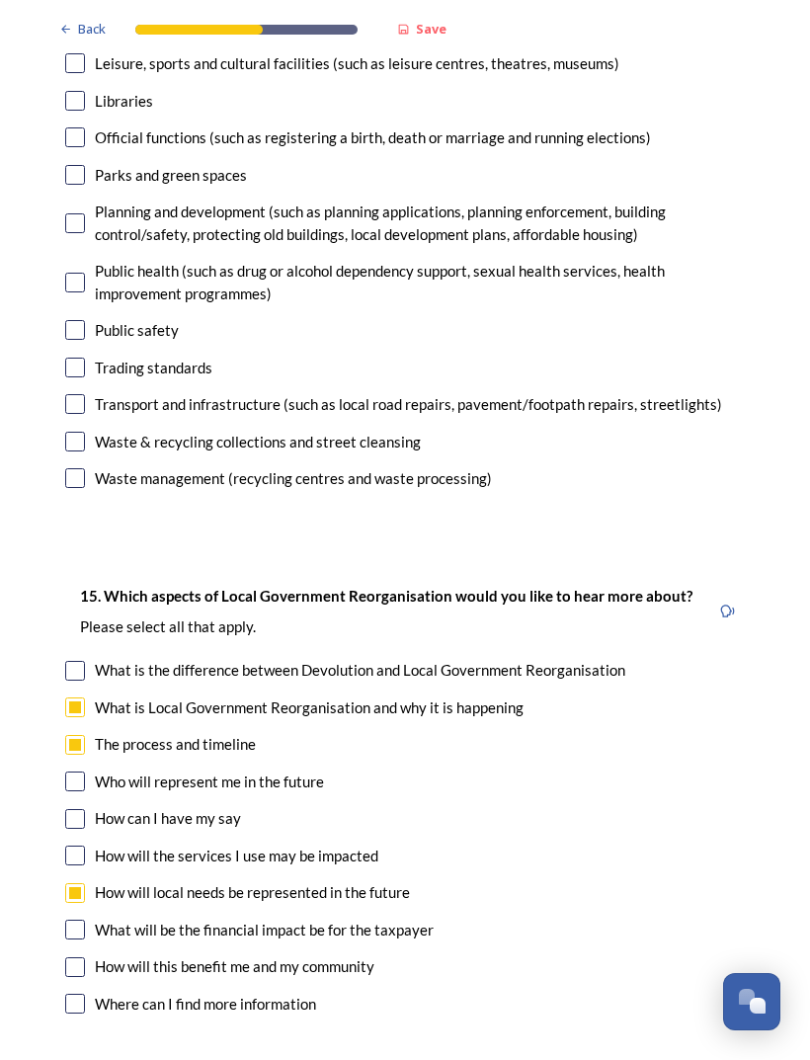
click at [82, 846] on input "checkbox" at bounding box center [75, 856] width 20 height 20
checkbox input "true"
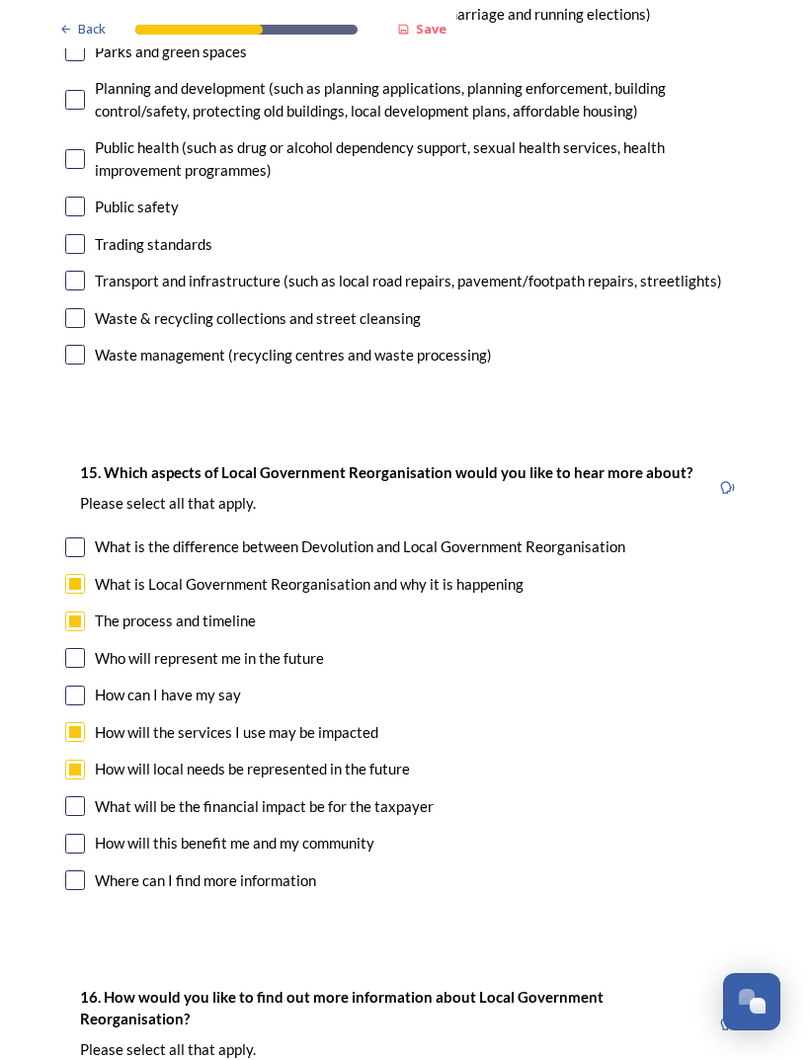
scroll to position [4643, 0]
click at [82, 796] on input "checkbox" at bounding box center [75, 806] width 20 height 20
checkbox input "true"
click at [84, 834] on input "checkbox" at bounding box center [75, 844] width 20 height 20
checkbox input "true"
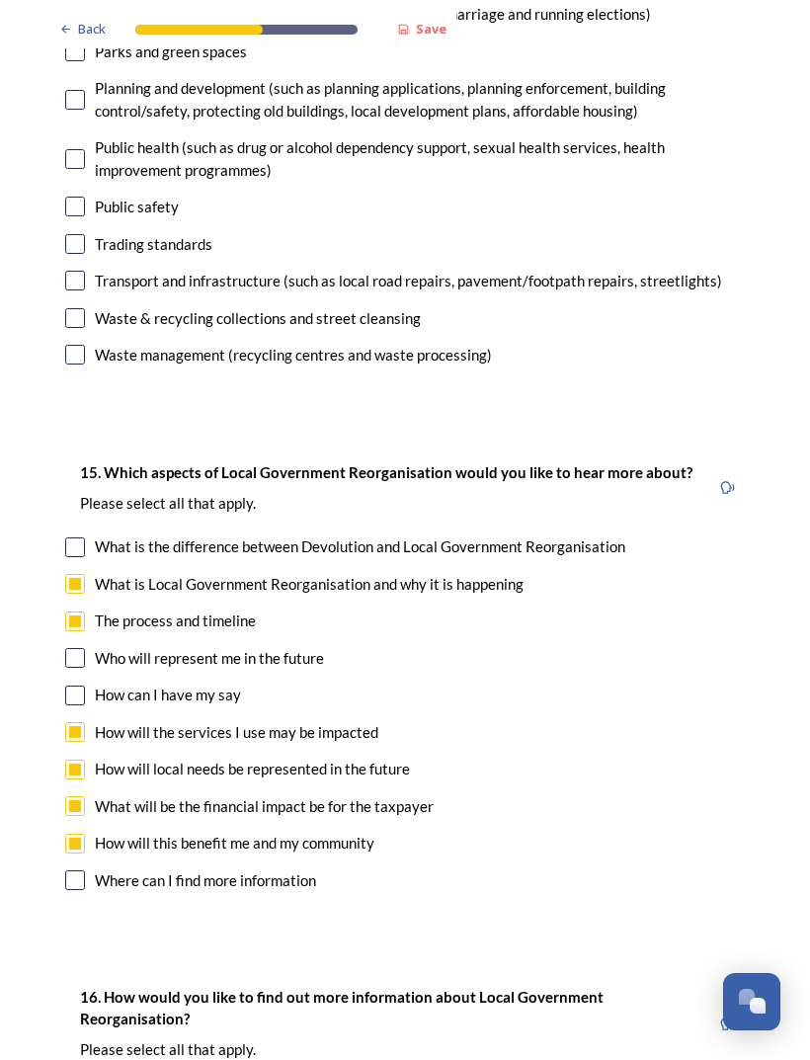
click at [81, 871] on input "checkbox" at bounding box center [75, 881] width 20 height 20
checkbox input "true"
click at [95, 647] on div "Who will represent me in the future" at bounding box center [209, 658] width 229 height 23
checkbox input "true"
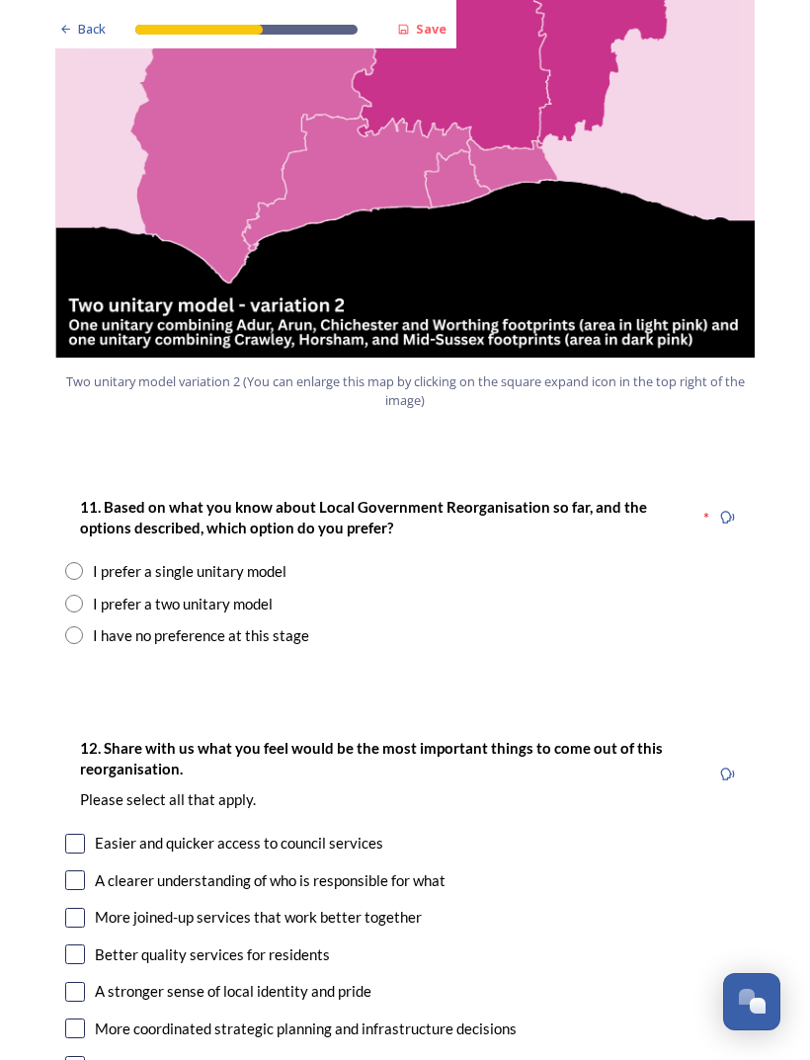
scroll to position [2269, 0]
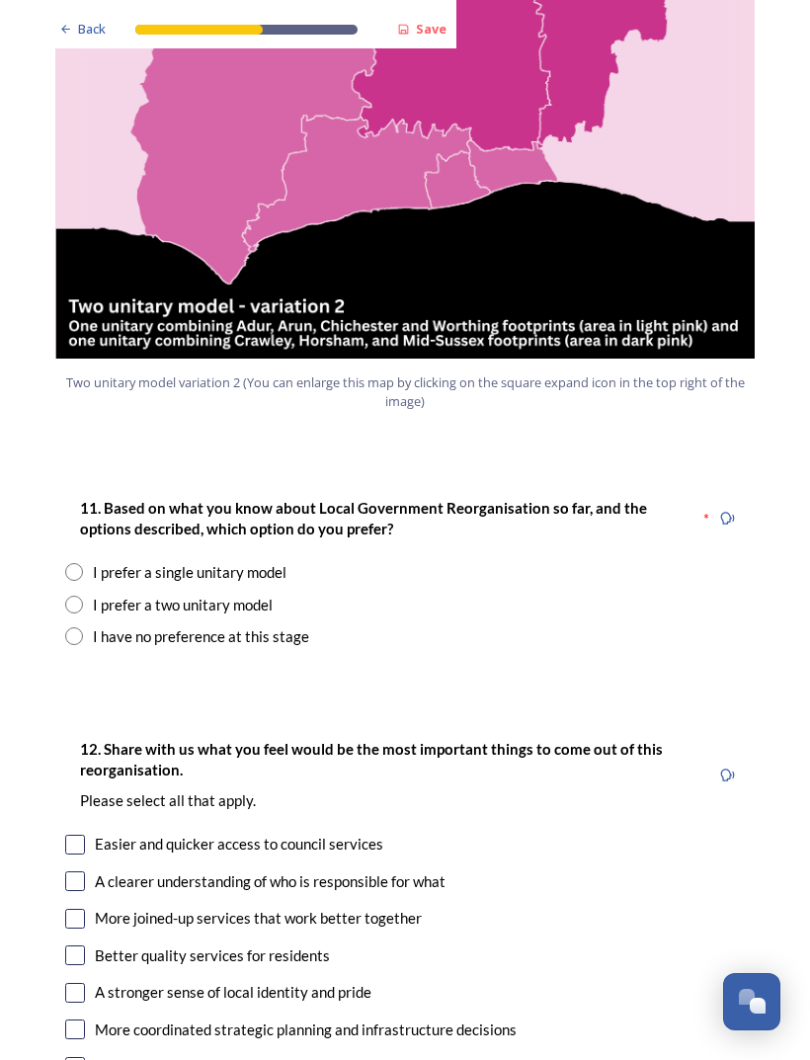
click at [88, 594] on div "I prefer a two unitary model" at bounding box center [405, 605] width 680 height 23
radio input "true"
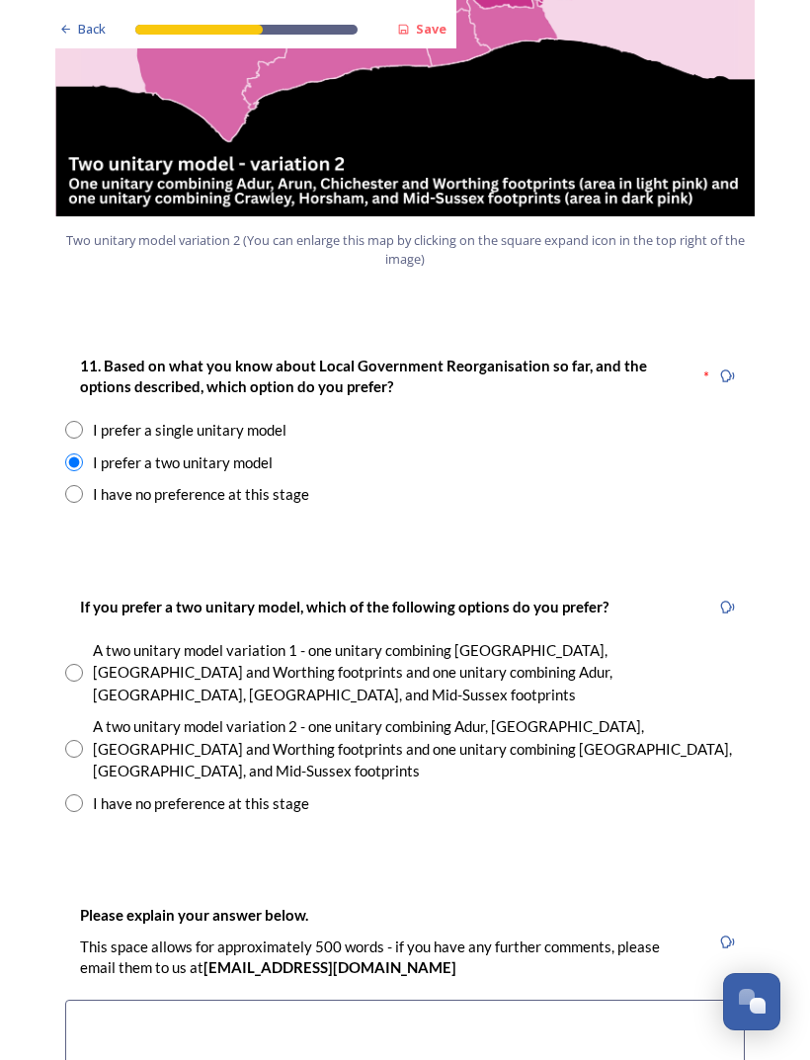
scroll to position [2413, 0]
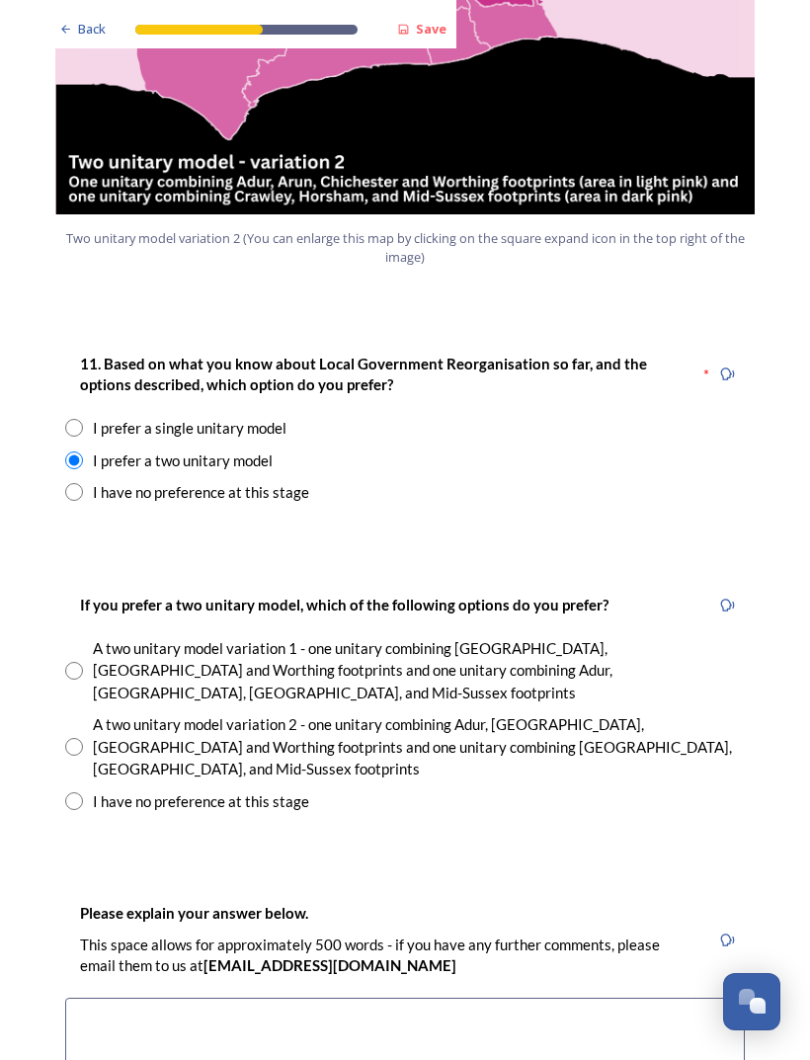
click at [79, 738] on input "radio" at bounding box center [74, 747] width 18 height 18
radio input "true"
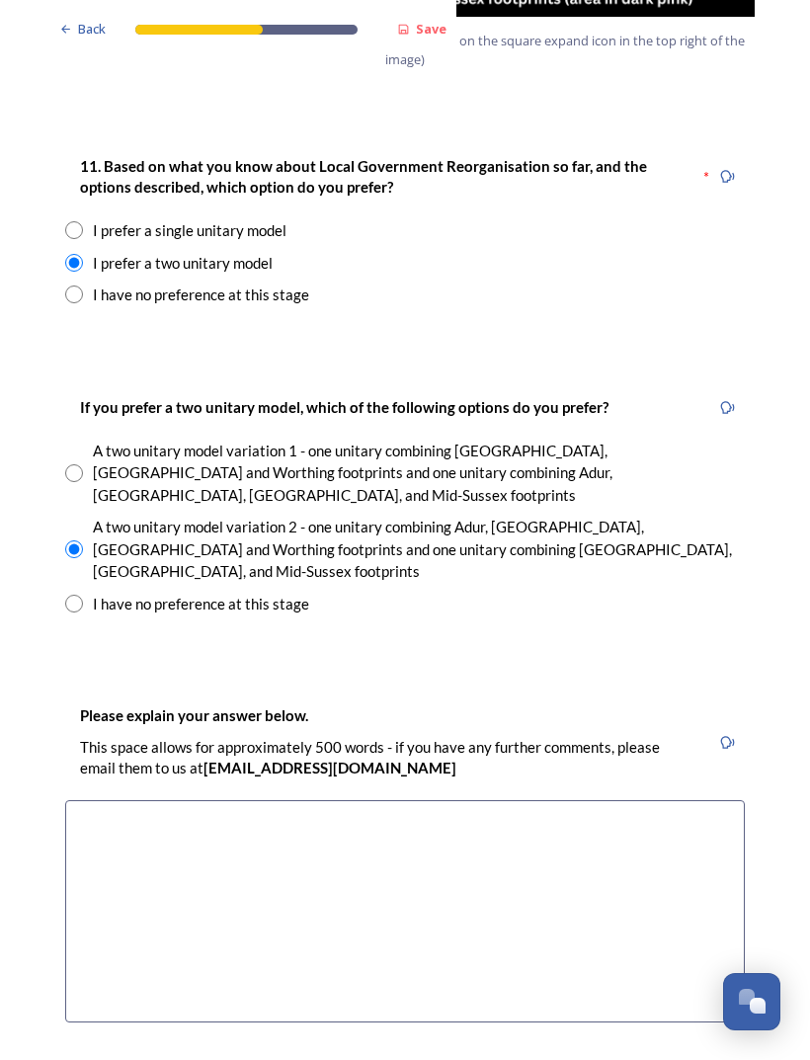
scroll to position [2611, 0]
click at [110, 800] on textarea at bounding box center [405, 911] width 680 height 222
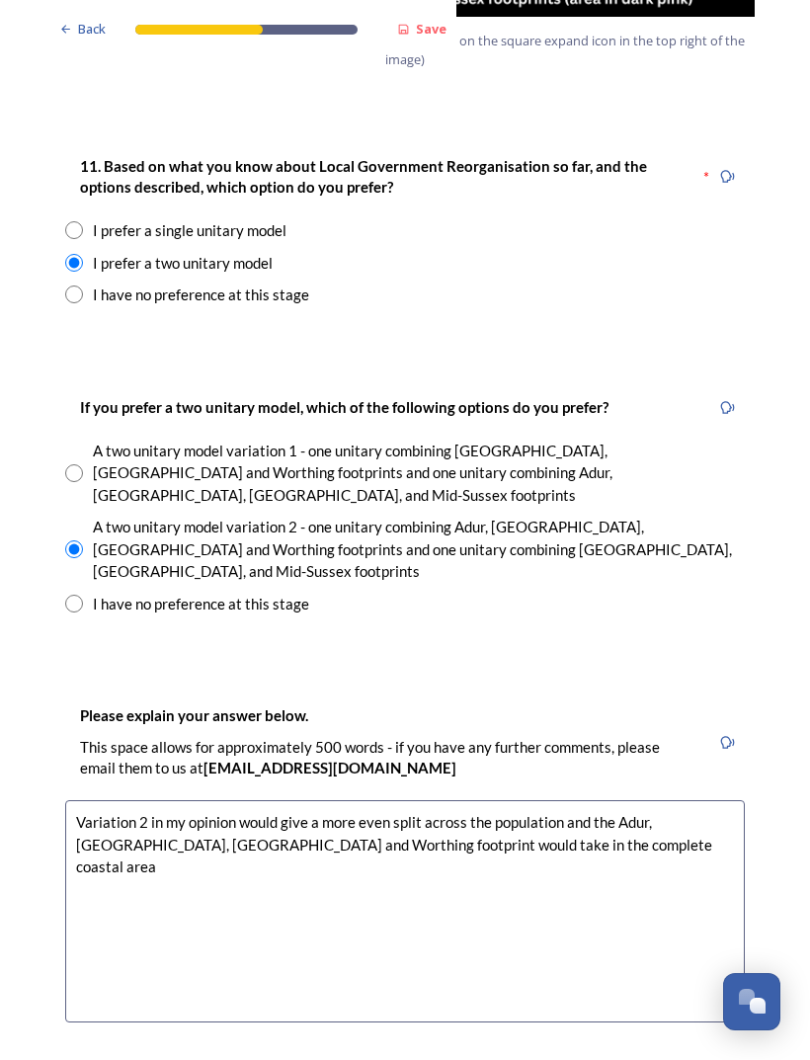
click at [347, 800] on textarea "Variation 2 in my opinion would give a more even split across the population an…" at bounding box center [405, 911] width 680 height 222
click at [426, 800] on textarea "Variation 2 in my opinion would give a more even split across the population an…" at bounding box center [405, 911] width 680 height 222
click at [534, 800] on textarea "Variation 2 in my opinion would give a more even split across the population an…" at bounding box center [405, 911] width 680 height 222
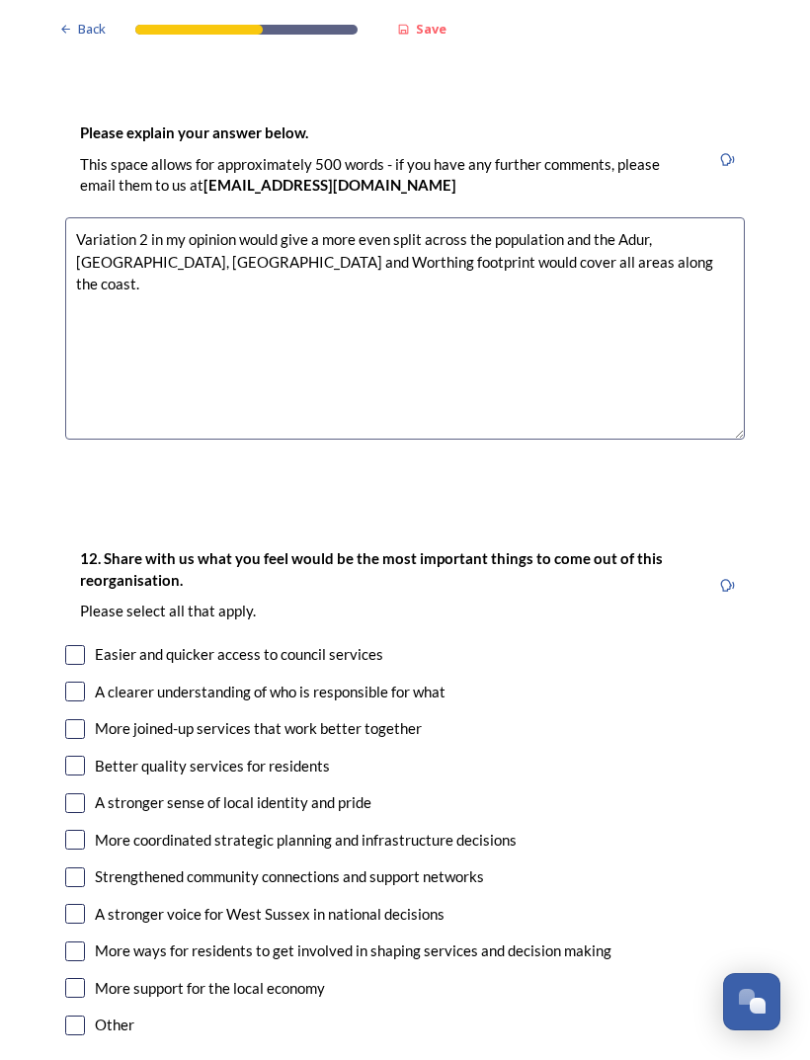
scroll to position [3194, 0]
type textarea "Variation 2 in my opinion would give a more even split across the population an…"
click at [81, 682] on input "checkbox" at bounding box center [75, 692] width 20 height 20
checkbox input "true"
click at [75, 645] on input "checkbox" at bounding box center [75, 655] width 20 height 20
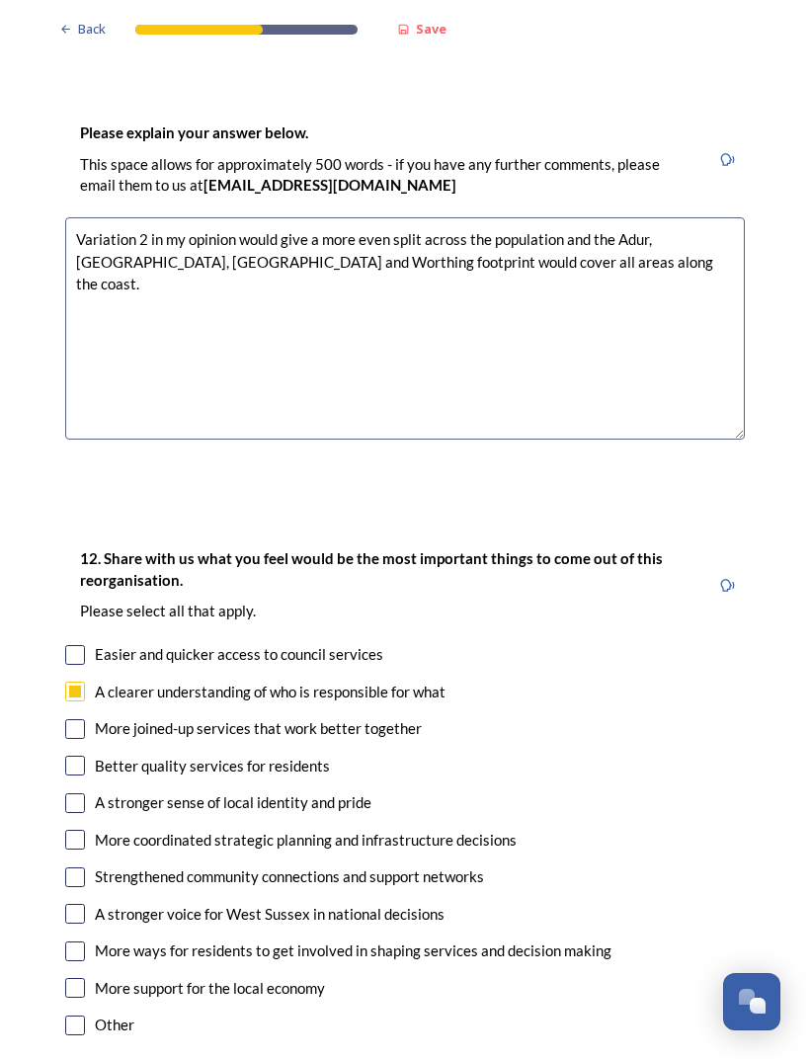
checkbox input "true"
click at [82, 719] on input "checkbox" at bounding box center [75, 729] width 20 height 20
checkbox input "true"
click at [79, 645] on input "checkbox" at bounding box center [75, 655] width 20 height 20
checkbox input "false"
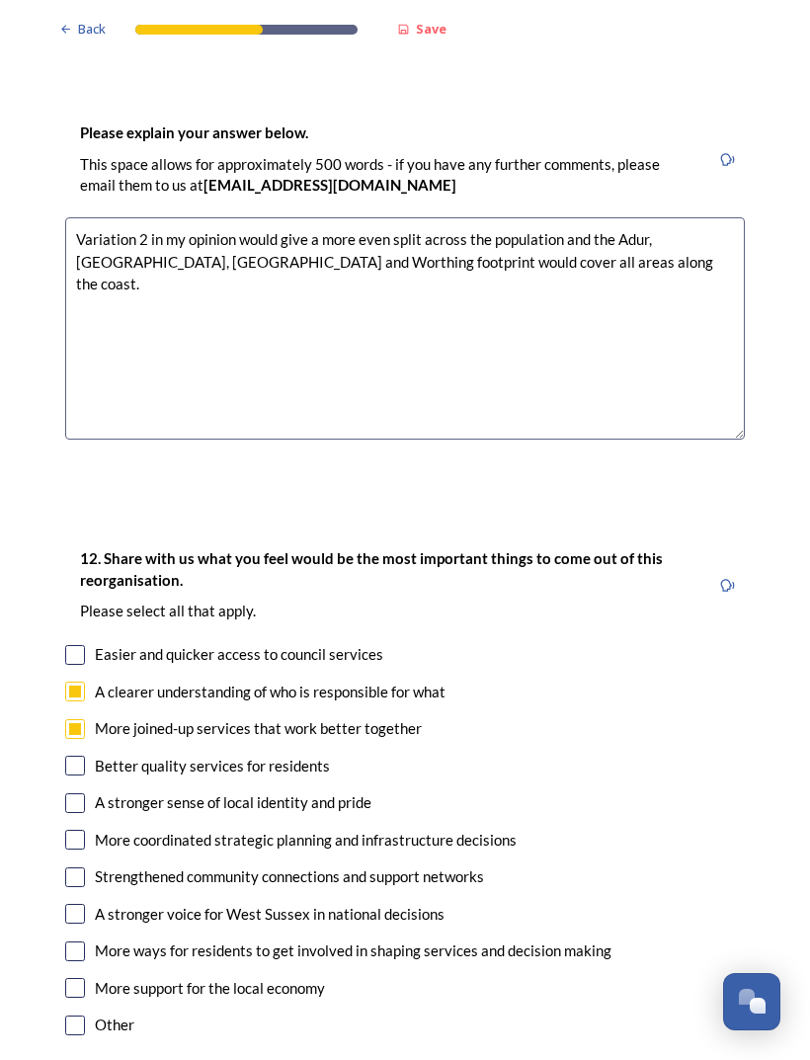
click at [80, 830] on input "checkbox" at bounding box center [75, 840] width 20 height 20
checkbox input "true"
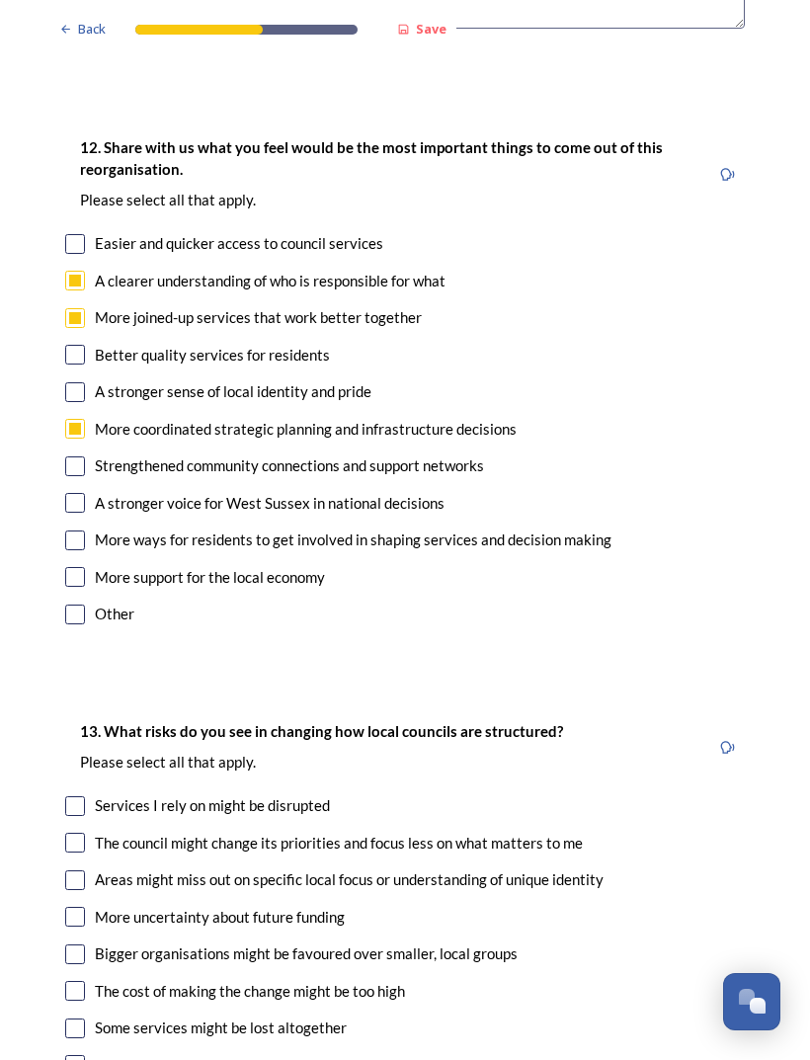
scroll to position [3605, 0]
click at [83, 833] on input "checkbox" at bounding box center [75, 843] width 20 height 20
checkbox input "true"
click at [84, 871] on input "checkbox" at bounding box center [75, 881] width 20 height 20
checkbox input "true"
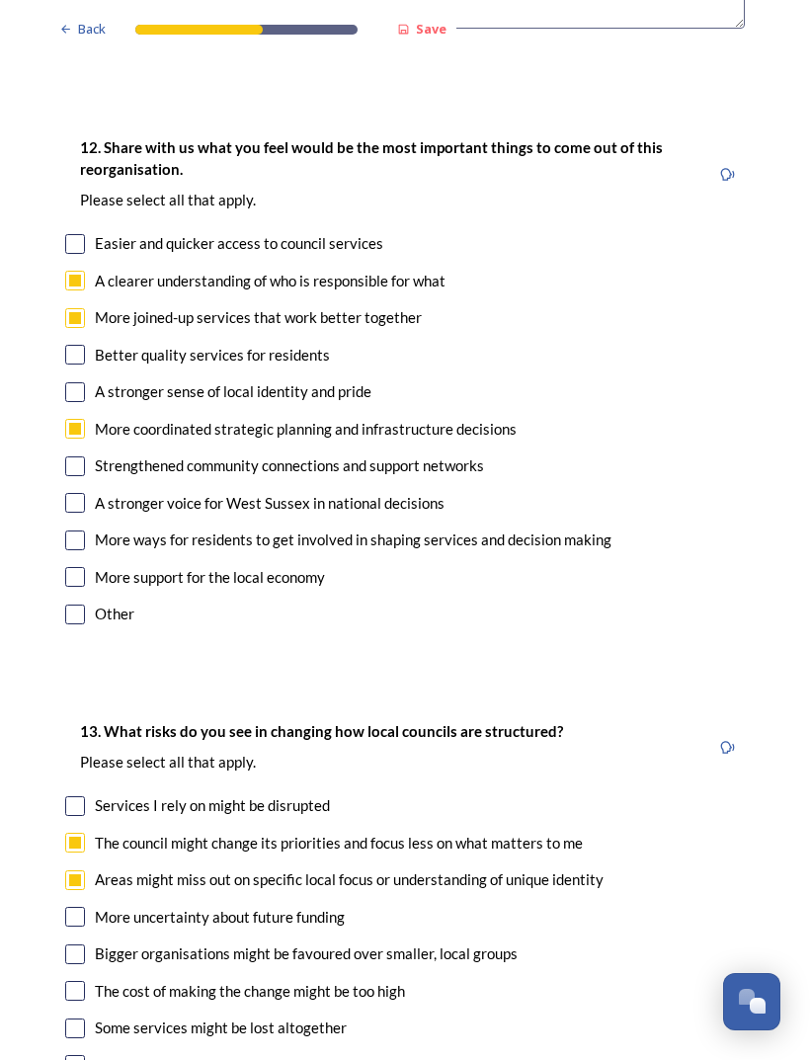
click at [80, 981] on input "checkbox" at bounding box center [75, 991] width 20 height 20
checkbox input "true"
click at [439, 36] on strong "Save" at bounding box center [431, 29] width 31 height 18
